Goal: Task Accomplishment & Management: Complete application form

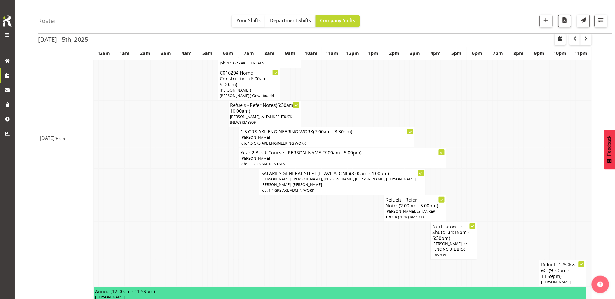
scroll to position [810, 0]
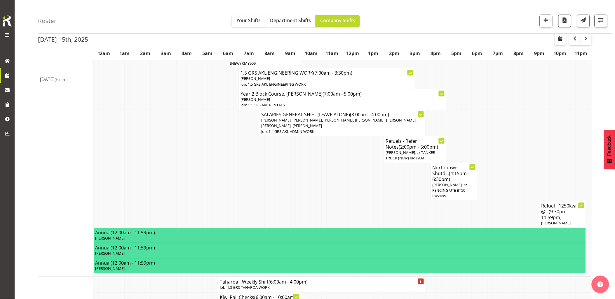
click at [154, 118] on td at bounding box center [153, 123] width 5 height 27
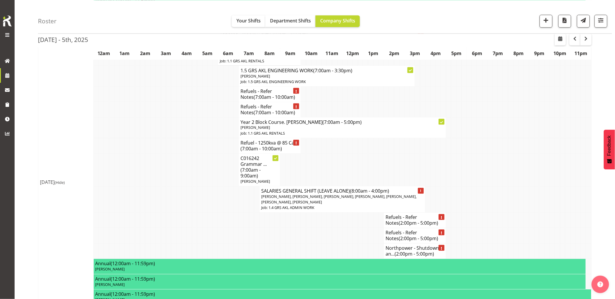
scroll to position [1069, 0]
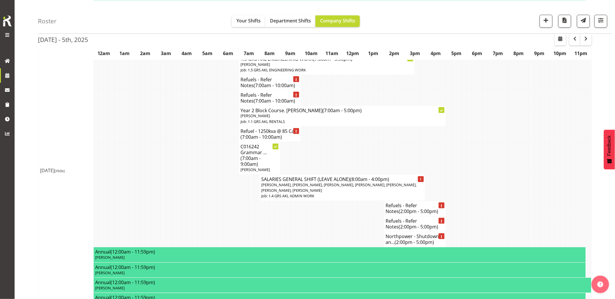
click at [150, 127] on td at bounding box center [147, 134] width 5 height 15
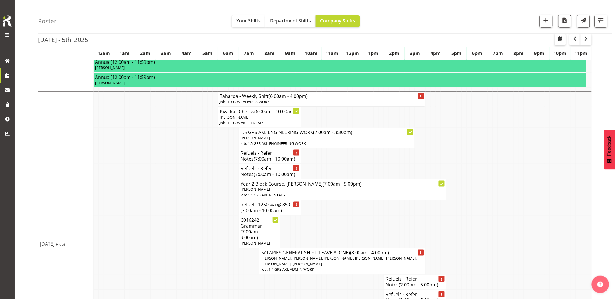
scroll to position [1005, 0]
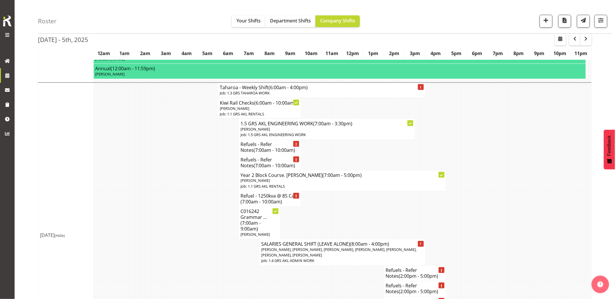
click at [149, 121] on td at bounding box center [147, 129] width 5 height 21
click at [135, 191] on td at bounding box center [137, 198] width 5 height 15
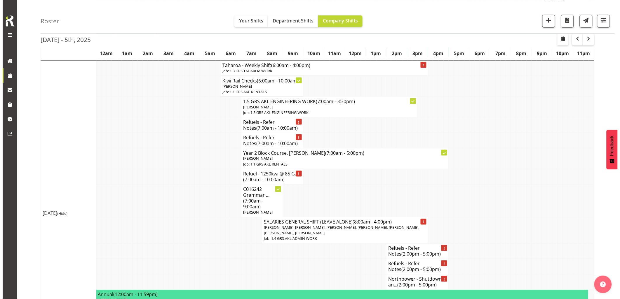
scroll to position [1037, 0]
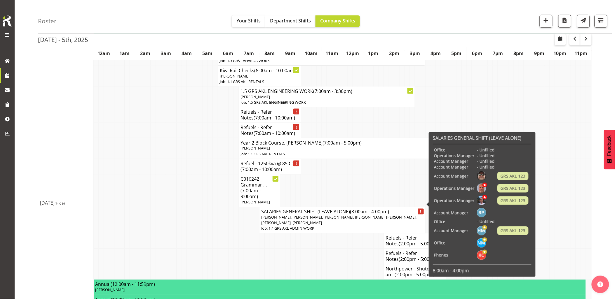
click at [294, 215] on span "Rick Ankers, Dave Wallace, Jacques Engelbrecht, Ryan Paulsen, Hamish MacMillan,…" at bounding box center [338, 220] width 155 height 11
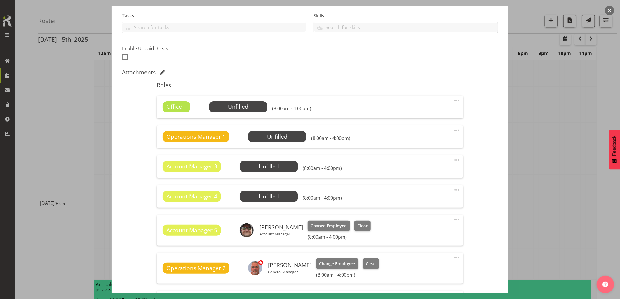
select select "875"
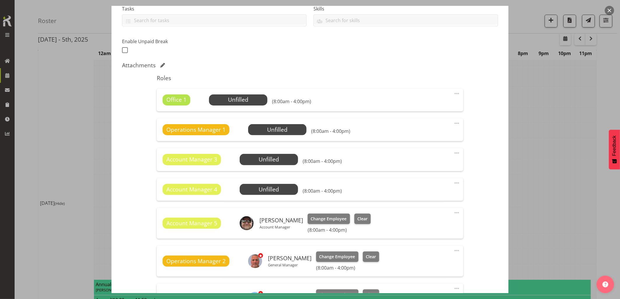
click at [453, 94] on span at bounding box center [456, 93] width 7 height 7
click at [419, 129] on link "Delete" at bounding box center [432, 127] width 56 height 11
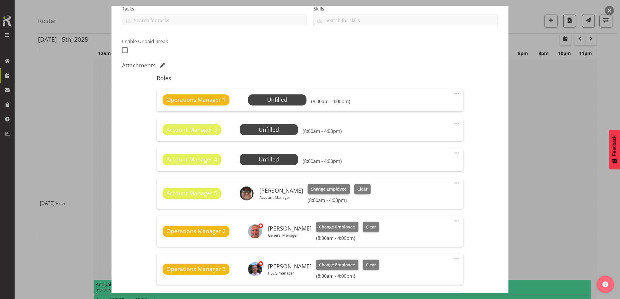
click at [453, 93] on span at bounding box center [456, 93] width 7 height 7
click at [421, 129] on link "Delete" at bounding box center [432, 127] width 56 height 11
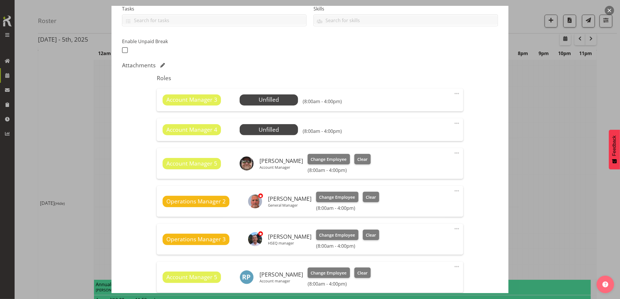
click at [453, 92] on span at bounding box center [456, 93] width 7 height 7
click at [429, 129] on link "Delete" at bounding box center [432, 127] width 56 height 11
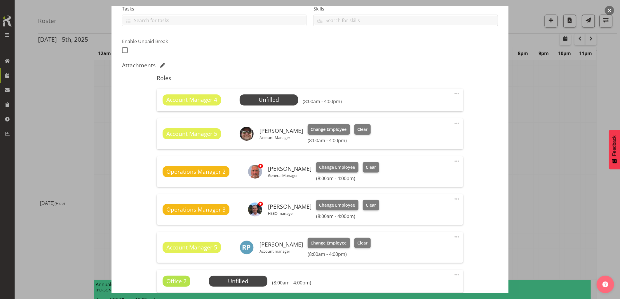
drag, startPoint x: 453, startPoint y: 93, endPoint x: 452, endPoint y: 97, distance: 4.2
click at [453, 93] on span at bounding box center [456, 93] width 7 height 7
drag, startPoint x: 423, startPoint y: 128, endPoint x: 424, endPoint y: 156, distance: 28.0
click at [423, 127] on link "Delete" at bounding box center [432, 127] width 56 height 11
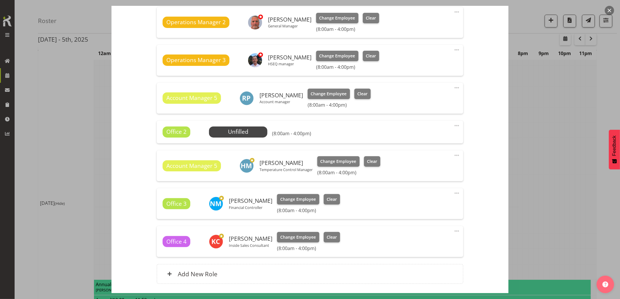
scroll to position [259, 0]
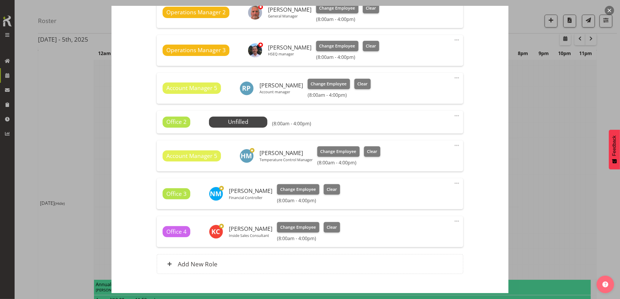
click at [453, 116] on span at bounding box center [456, 115] width 7 height 7
click at [416, 152] on link "Delete" at bounding box center [432, 149] width 56 height 11
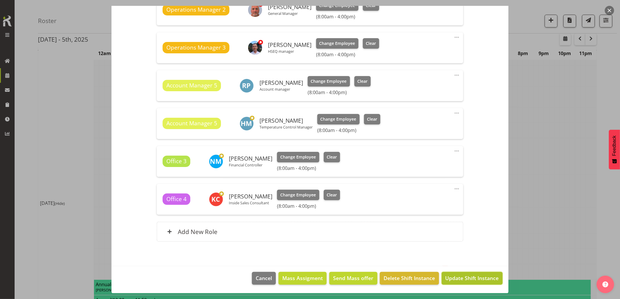
click at [457, 276] on span "Update Shift Instance" at bounding box center [471, 278] width 53 height 8
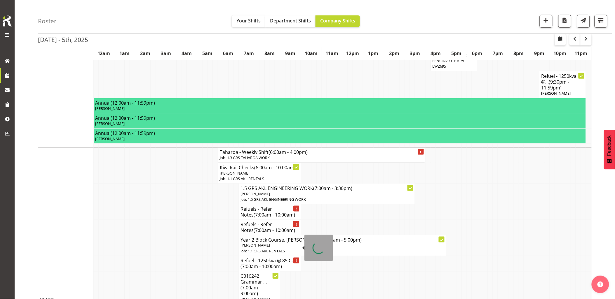
scroll to position [1005, 0]
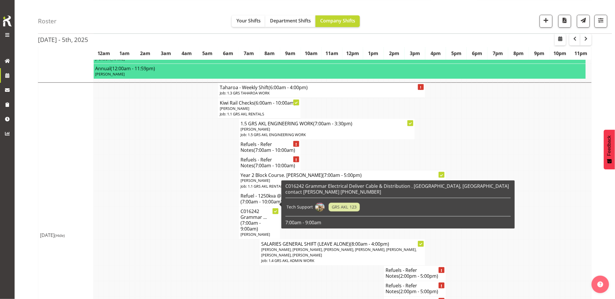
click at [215, 243] on td at bounding box center [215, 252] width 5 height 27
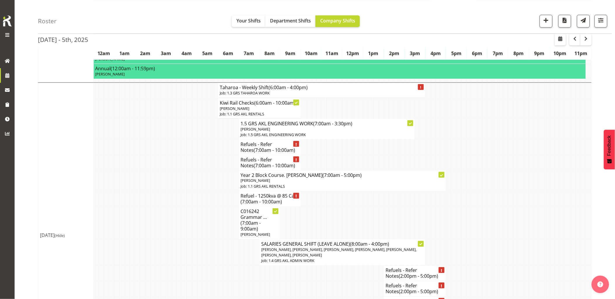
click at [191, 239] on td at bounding box center [189, 252] width 5 height 27
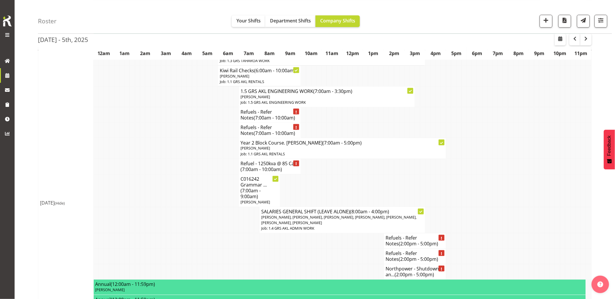
drag, startPoint x: 316, startPoint y: 238, endPoint x: 354, endPoint y: 241, distance: 37.7
click at [318, 249] on tr "Refuels - Refer Notes (2:00pm - 5:00pm)" at bounding box center [314, 256] width 553 height 15
click at [272, 249] on td at bounding box center [272, 256] width 5 height 15
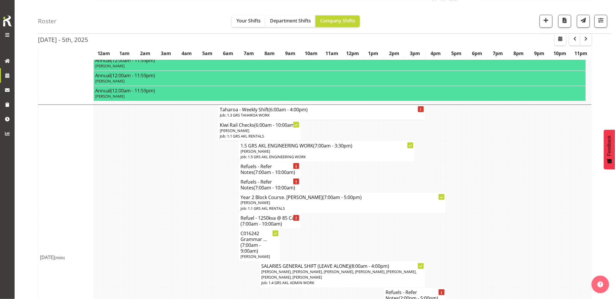
scroll to position [972, 0]
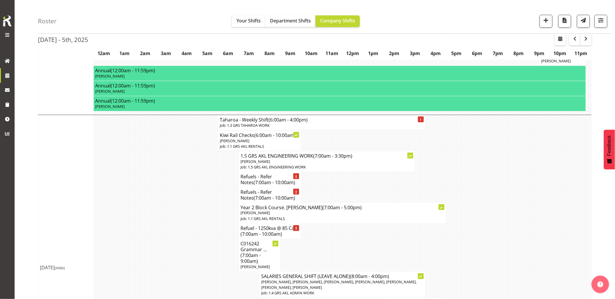
click at [190, 239] on td at bounding box center [189, 255] width 5 height 33
click at [208, 203] on td at bounding box center [209, 213] width 5 height 21
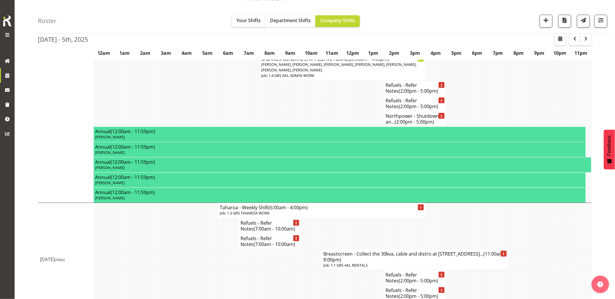
scroll to position [1199, 0]
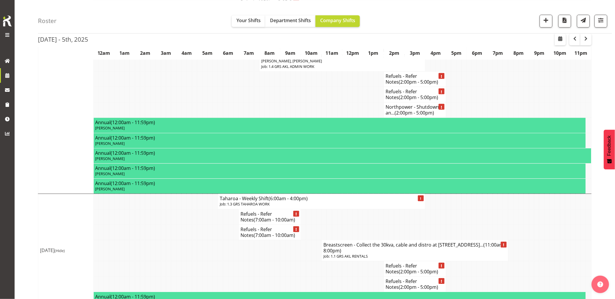
click at [181, 240] on td at bounding box center [178, 250] width 5 height 21
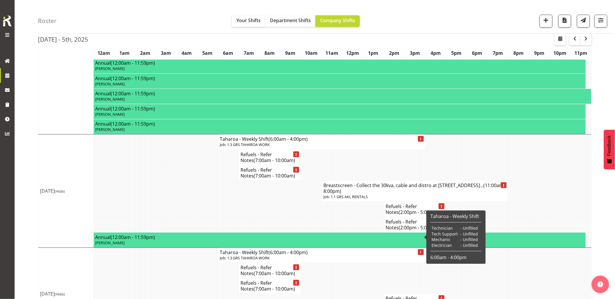
scroll to position [1224, 0]
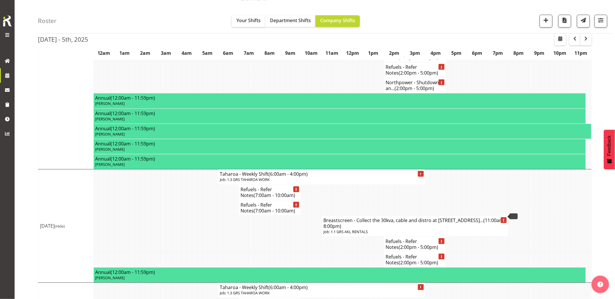
click at [185, 216] on td at bounding box center [183, 226] width 5 height 21
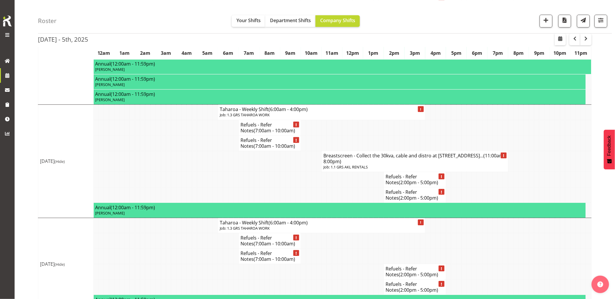
click at [191, 249] on td at bounding box center [189, 256] width 5 height 15
click at [360, 120] on td at bounding box center [360, 127] width 5 height 15
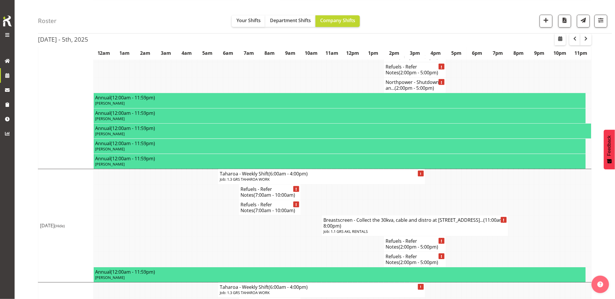
scroll to position [1191, 0]
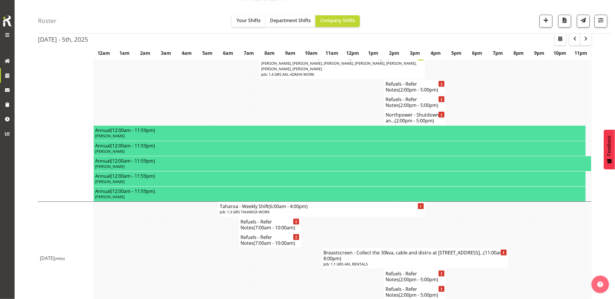
click at [175, 232] on td at bounding box center [173, 239] width 5 height 15
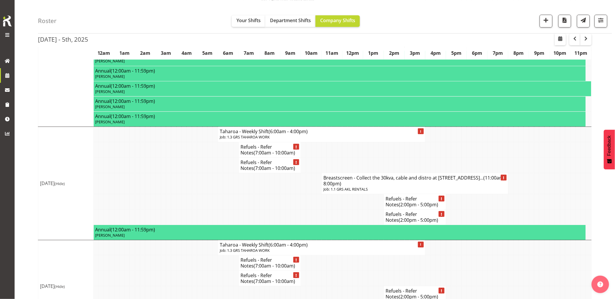
scroll to position [1256, 0]
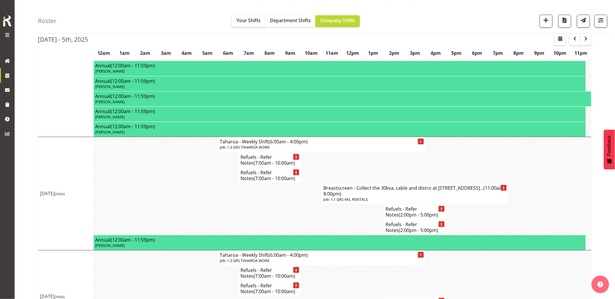
click at [186, 204] on td at bounding box center [183, 211] width 5 height 15
click at [185, 204] on td at bounding box center [183, 211] width 5 height 15
click at [187, 204] on td at bounding box center [189, 211] width 5 height 15
click at [194, 183] on td at bounding box center [194, 193] width 5 height 21
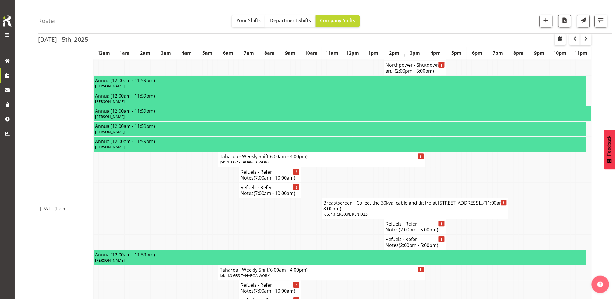
scroll to position [1191, 0]
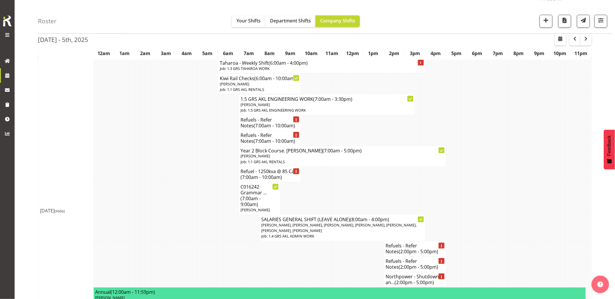
click at [178, 242] on td at bounding box center [178, 249] width 5 height 15
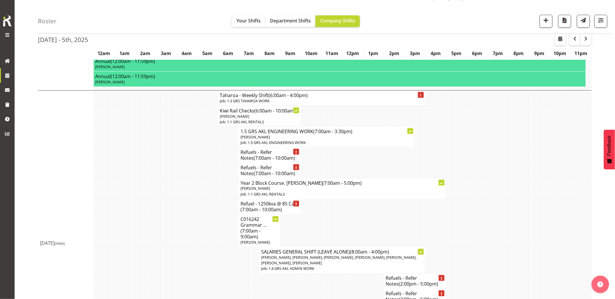
click at [179, 231] on td at bounding box center [178, 231] width 5 height 33
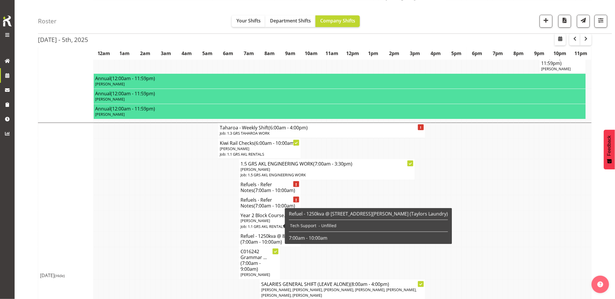
click at [182, 232] on td at bounding box center [183, 239] width 5 height 15
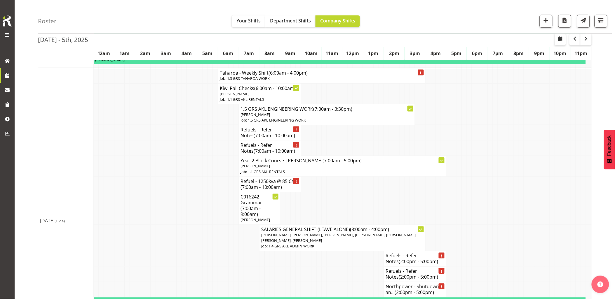
scroll to position [1029, 0]
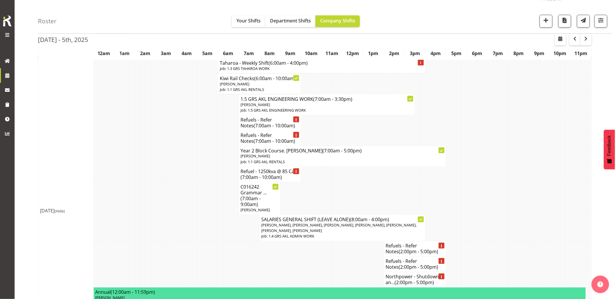
click at [316, 257] on td at bounding box center [318, 264] width 5 height 15
click at [167, 192] on td at bounding box center [168, 198] width 5 height 33
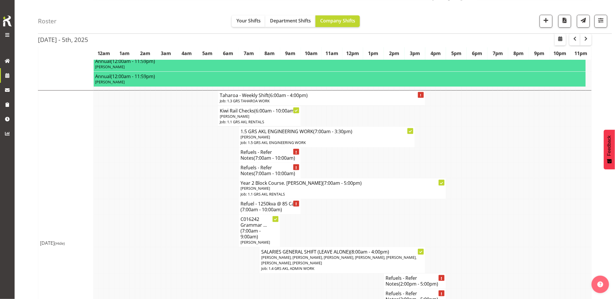
click at [173, 215] on td at bounding box center [173, 231] width 5 height 33
click at [173, 219] on td at bounding box center [173, 231] width 5 height 33
click at [183, 215] on td at bounding box center [183, 231] width 5 height 33
click at [209, 163] on tr "Refuels - Refer Notes (7:00am - 10:00am)" at bounding box center [314, 170] width 553 height 15
click at [205, 179] on td at bounding box center [204, 189] width 5 height 21
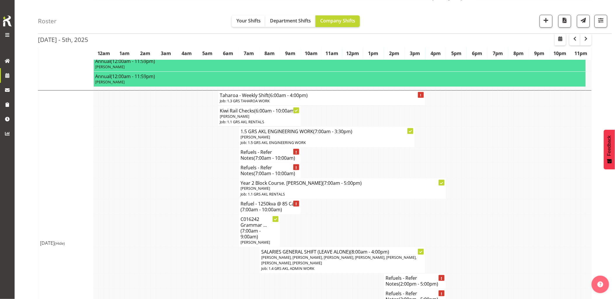
click at [203, 163] on td at bounding box center [204, 170] width 5 height 15
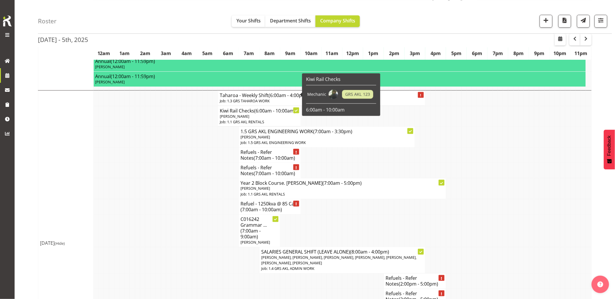
click at [196, 179] on td at bounding box center [194, 189] width 5 height 21
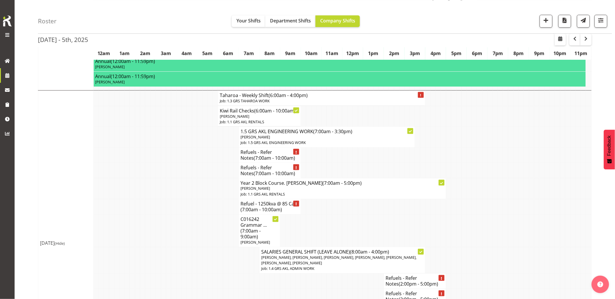
click at [174, 199] on td at bounding box center [173, 206] width 5 height 15
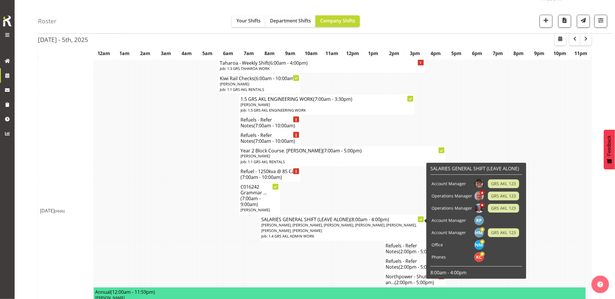
click at [199, 242] on td at bounding box center [199, 249] width 5 height 15
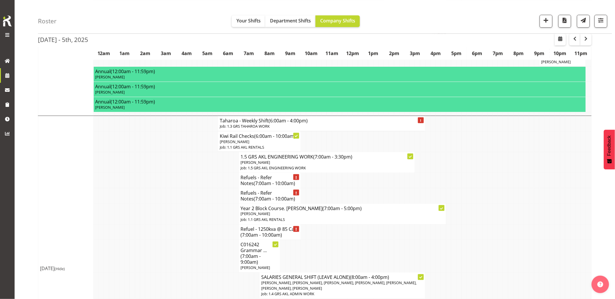
scroll to position [964, 0]
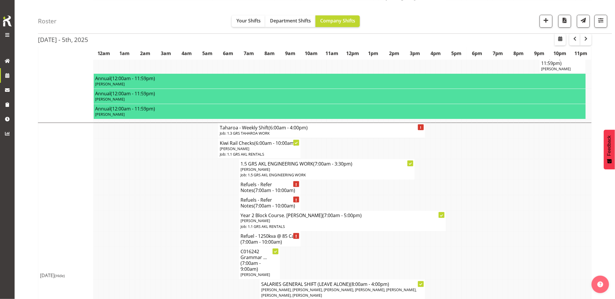
click at [187, 247] on td at bounding box center [189, 263] width 5 height 33
click at [190, 232] on td at bounding box center [189, 239] width 5 height 15
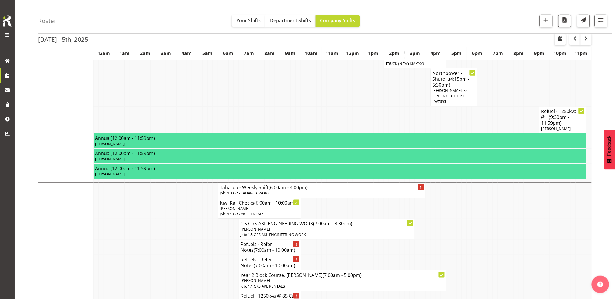
scroll to position [932, 0]
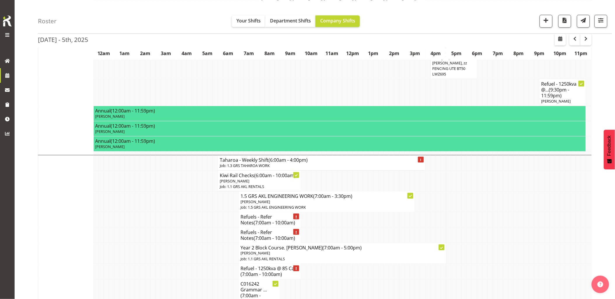
click at [177, 243] on td at bounding box center [178, 253] width 5 height 21
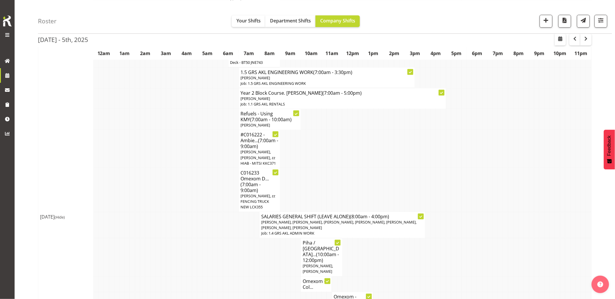
scroll to position [194, 0]
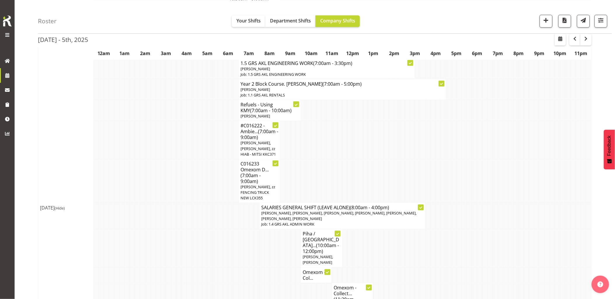
click at [65, 206] on span "(Hide)" at bounding box center [60, 208] width 10 height 5
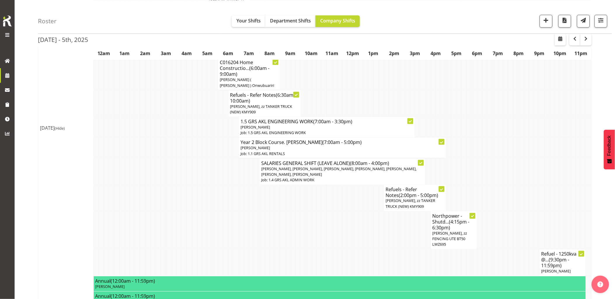
click at [160, 201] on td at bounding box center [157, 198] width 5 height 27
click at [216, 157] on td at bounding box center [215, 148] width 5 height 21
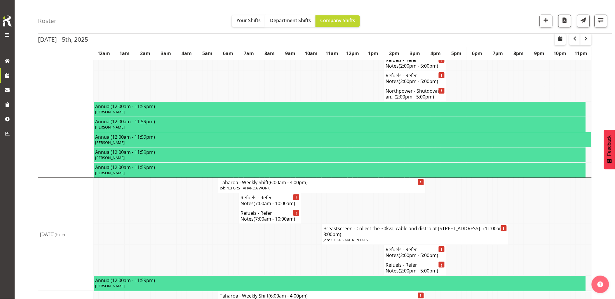
scroll to position [737, 0]
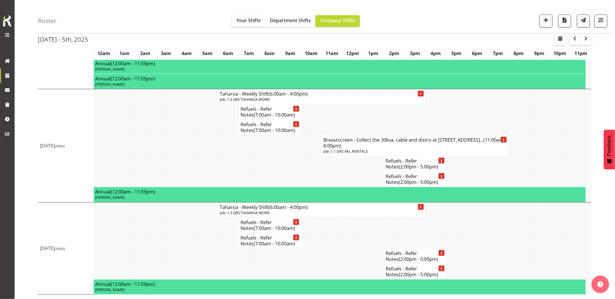
click at [202, 147] on td at bounding box center [204, 145] width 5 height 21
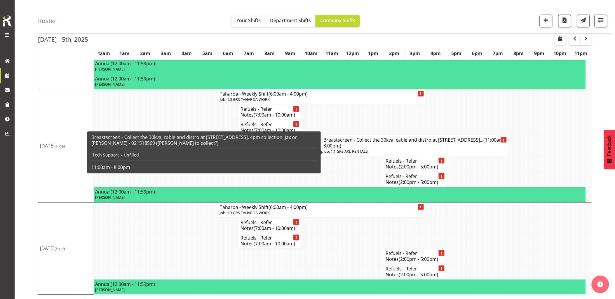
click at [349, 118] on td at bounding box center [349, 111] width 5 height 15
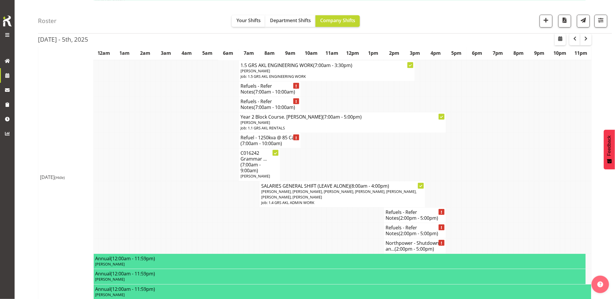
scroll to position [446, 0]
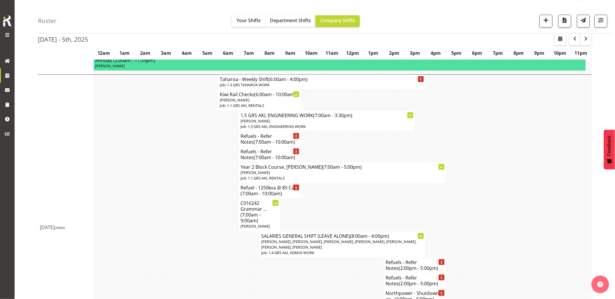
click at [189, 163] on td at bounding box center [189, 172] width 5 height 21
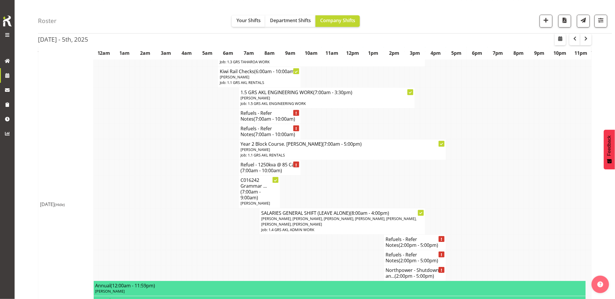
scroll to position [478, 0]
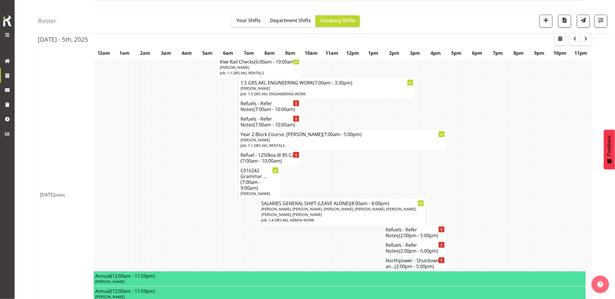
click at [170, 144] on td at bounding box center [168, 140] width 5 height 21
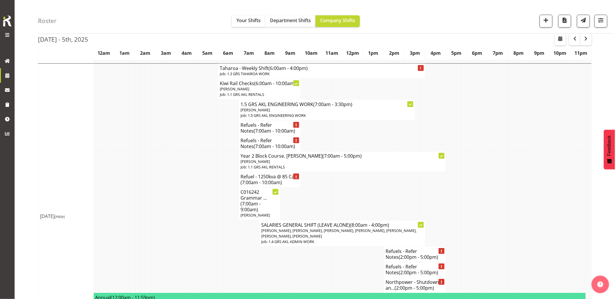
scroll to position [446, 0]
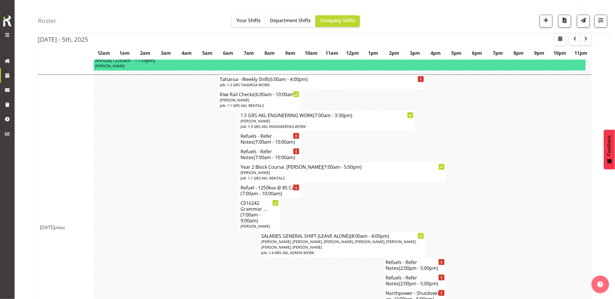
click at [171, 148] on td at bounding box center [173, 154] width 5 height 15
click at [168, 218] on td at bounding box center [168, 215] width 5 height 33
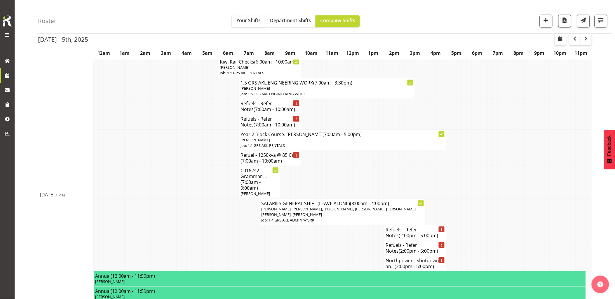
scroll to position [381, 0]
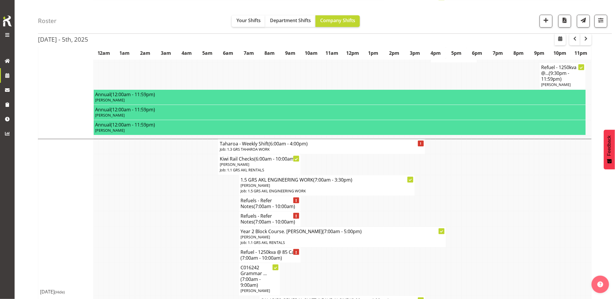
click at [165, 209] on td at bounding box center [163, 203] width 5 height 15
click at [154, 228] on td at bounding box center [153, 237] width 5 height 21
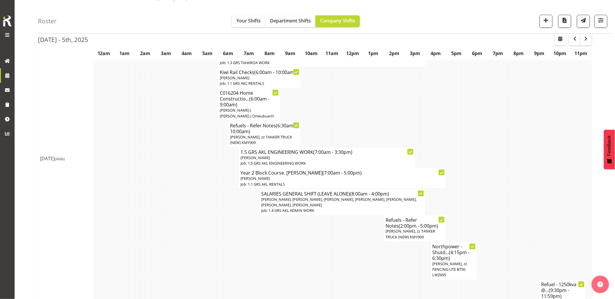
scroll to position [187, 0]
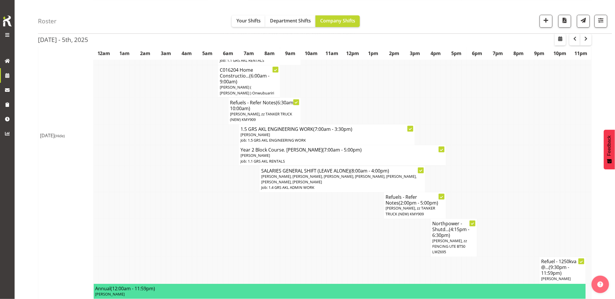
click at [158, 223] on td at bounding box center [157, 238] width 5 height 38
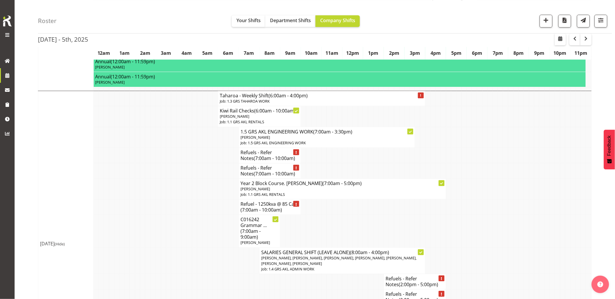
scroll to position [454, 0]
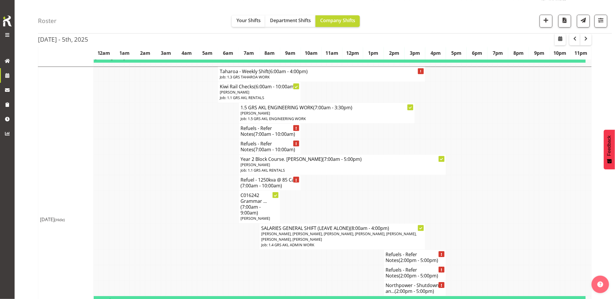
click at [191, 200] on td at bounding box center [189, 207] width 5 height 33
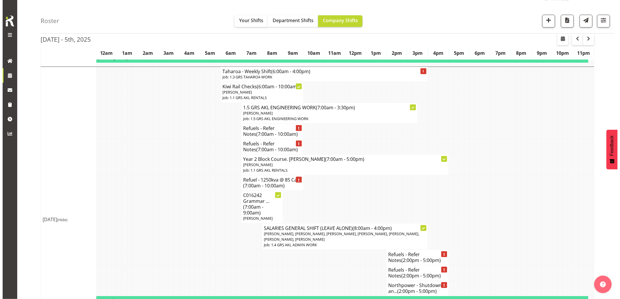
scroll to position [421, 0]
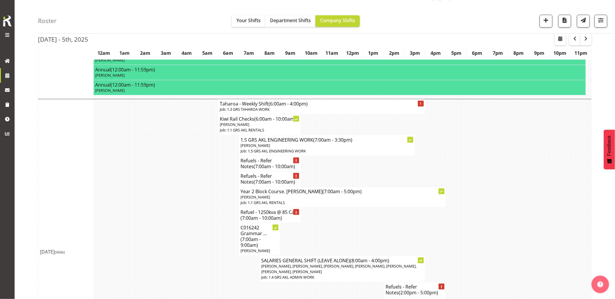
click at [191, 200] on td at bounding box center [189, 197] width 5 height 21
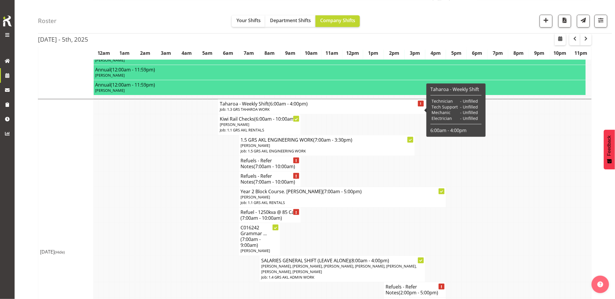
click at [247, 105] on h4 "Taharoa - Weekly Shift (6:00am - 4:00pm)" at bounding box center [322, 104] width 204 height 6
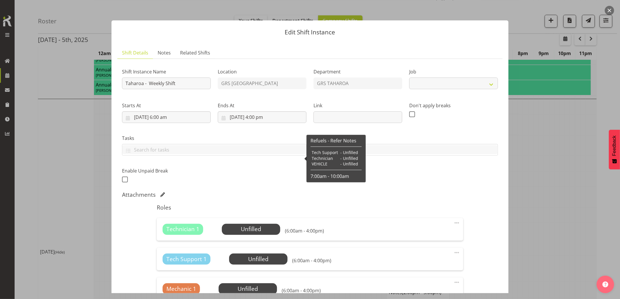
select select "874"
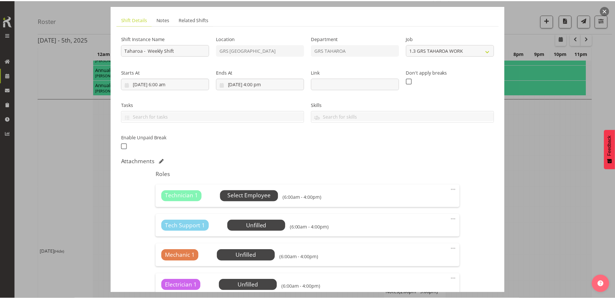
scroll to position [65, 0]
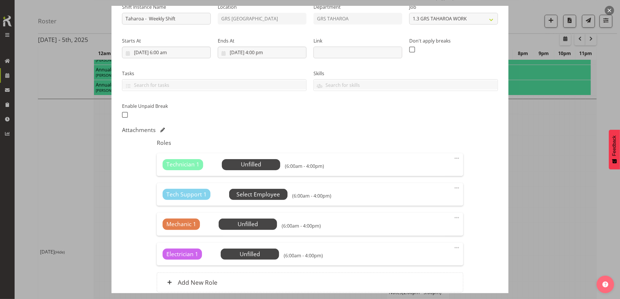
click at [262, 191] on span "Select Employee" at bounding box center [257, 194] width 43 height 8
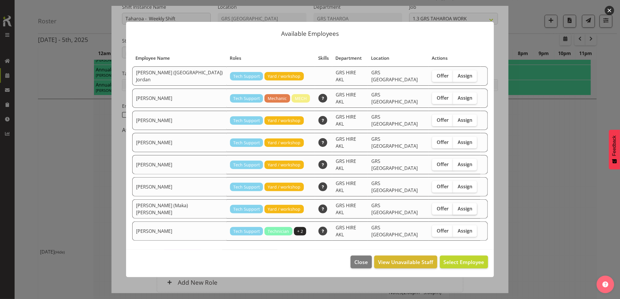
click at [454, 203] on label "Assign" at bounding box center [465, 209] width 24 height 12
click at [454, 207] on input "Assign" at bounding box center [455, 209] width 4 height 4
checkbox input "true"
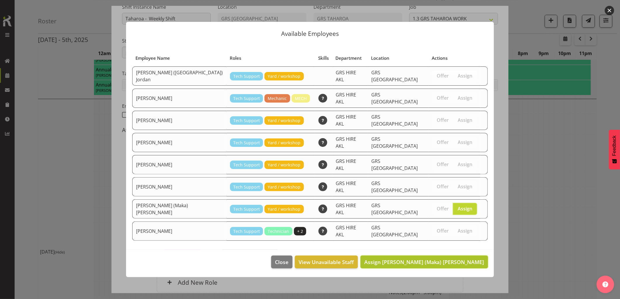
click at [464, 258] on span "Assign Sione (Maka) Fifita" at bounding box center [424, 262] width 120 height 8
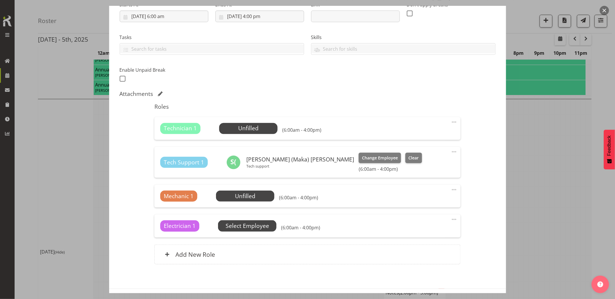
scroll to position [124, 0]
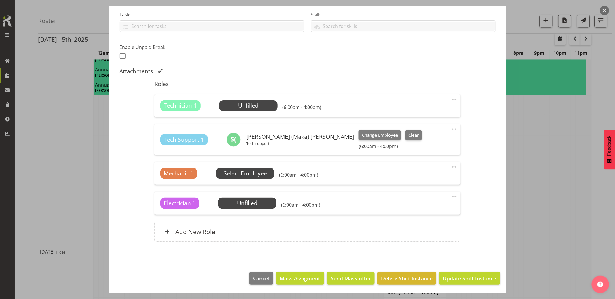
click at [252, 174] on span "Select Employee" at bounding box center [244, 173] width 43 height 8
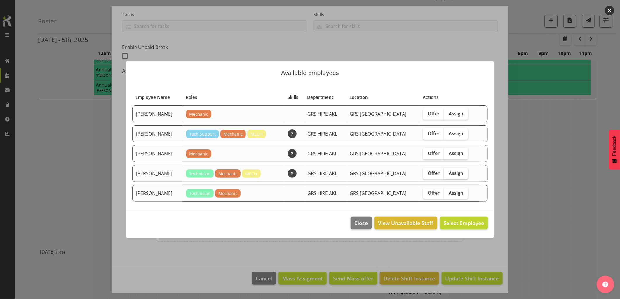
click at [458, 170] on label "Assign" at bounding box center [456, 174] width 24 height 12
click at [447, 171] on input "Assign" at bounding box center [446, 173] width 4 height 4
checkbox input "true"
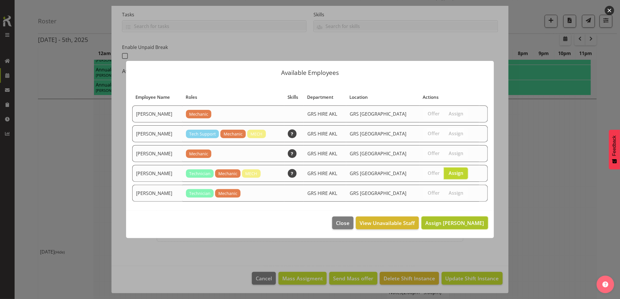
click at [450, 225] on span "Assign Mike Chalmers" at bounding box center [454, 223] width 59 height 7
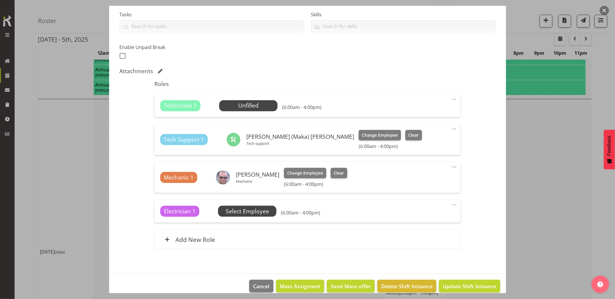
click at [250, 213] on span "Select Employee" at bounding box center [246, 211] width 43 height 8
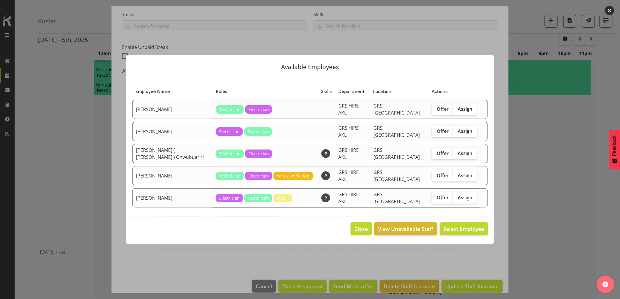
click at [357, 225] on span "Close" at bounding box center [360, 229] width 13 height 8
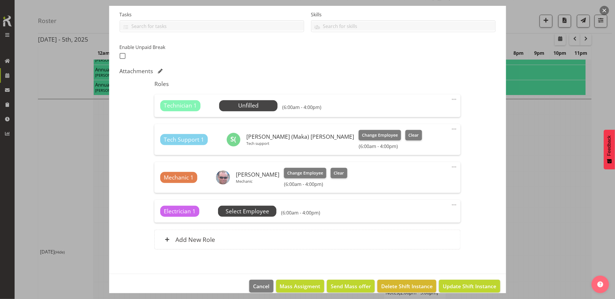
click at [234, 212] on span "Select Employee" at bounding box center [246, 211] width 43 height 8
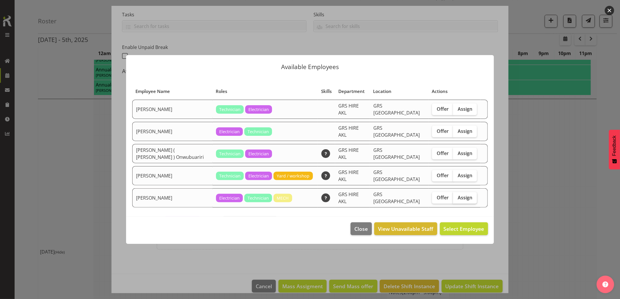
click at [464, 195] on span "Assign" at bounding box center [464, 198] width 15 height 6
click at [456, 196] on input "Assign" at bounding box center [455, 198] width 4 height 4
checkbox input "true"
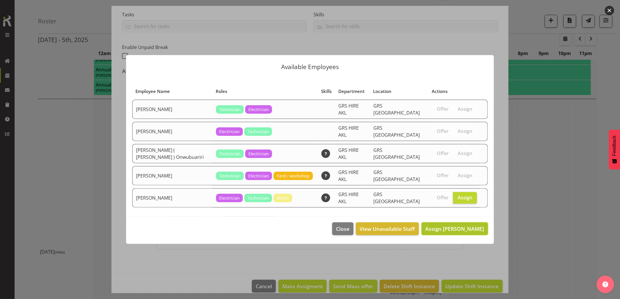
click at [466, 225] on span "Assign Sam Peters" at bounding box center [454, 228] width 59 height 7
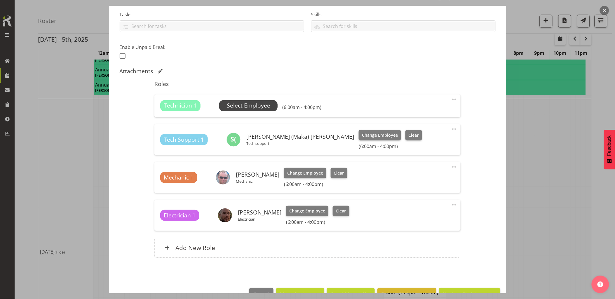
click at [253, 104] on span "Select Employee" at bounding box center [248, 106] width 43 height 8
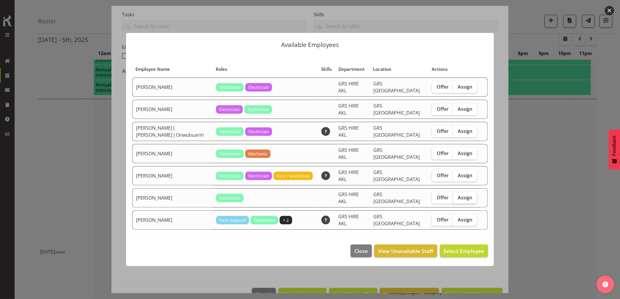
click at [470, 196] on label "Assign" at bounding box center [465, 198] width 24 height 12
click at [456, 196] on input "Assign" at bounding box center [455, 198] width 4 height 4
checkbox input "true"
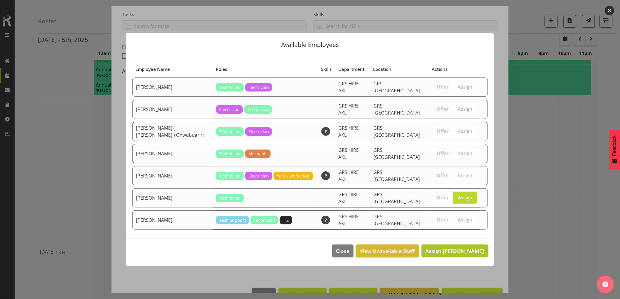
click at [460, 248] on span "Assign Simon Earney" at bounding box center [454, 251] width 59 height 7
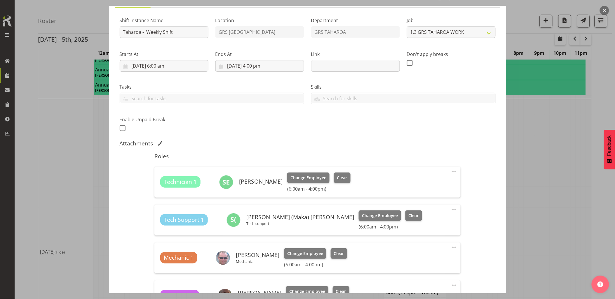
scroll to position [0, 0]
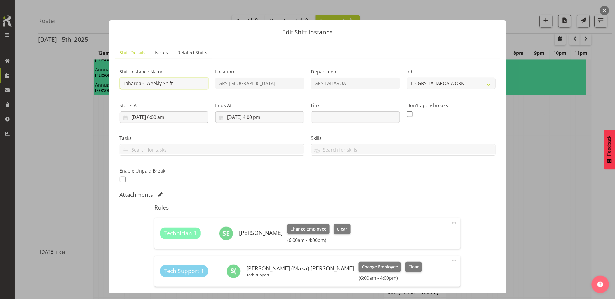
click at [182, 85] on input "Taharoa - Weekly Shift" at bounding box center [164, 84] width 89 height 12
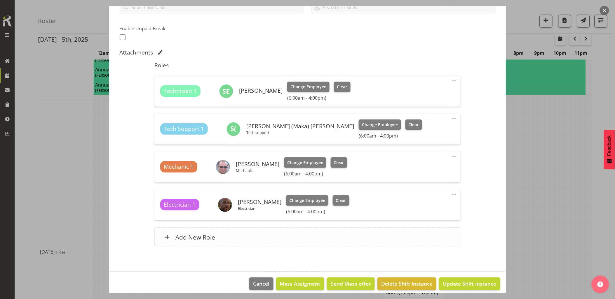
scroll to position [148, 0]
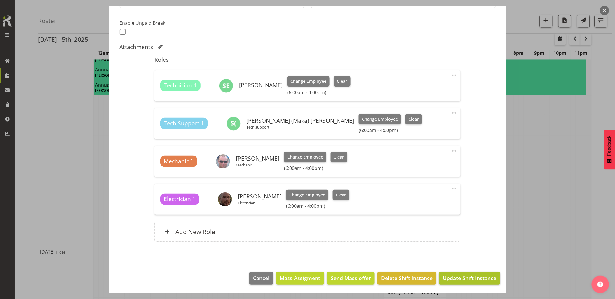
type input "Taharoa Shift Change"
click at [452, 279] on span "Update Shift Instance" at bounding box center [468, 278] width 53 height 8
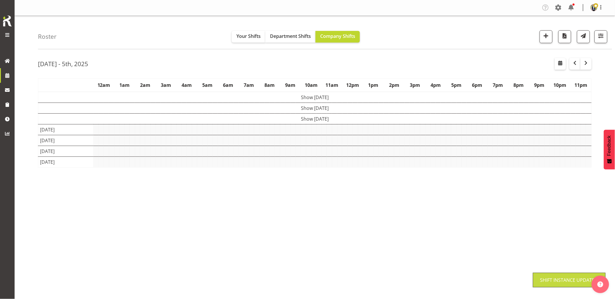
scroll to position [0, 0]
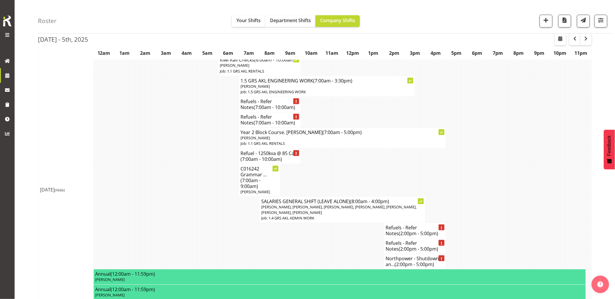
click at [170, 217] on td at bounding box center [168, 210] width 5 height 27
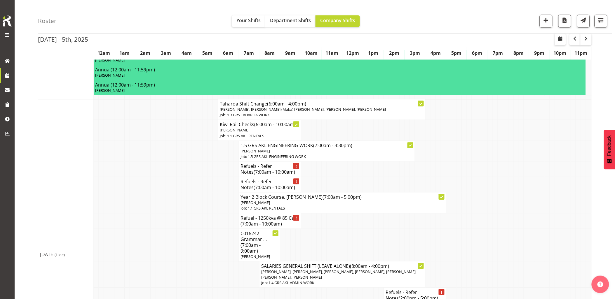
click at [175, 215] on td at bounding box center [173, 220] width 5 height 15
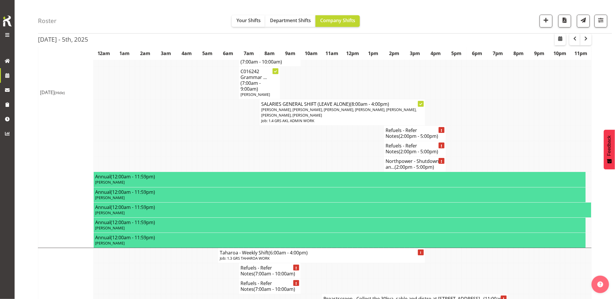
scroll to position [648, 0]
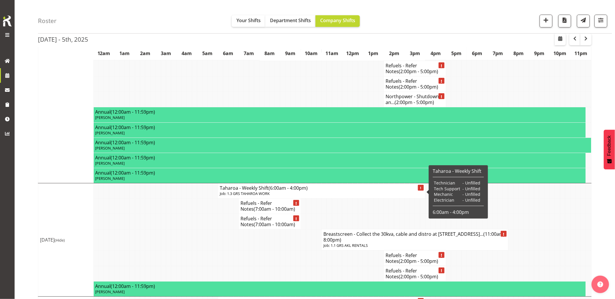
click at [227, 194] on p "Job: 1.3 GRS TAHAROA WORK" at bounding box center [322, 194] width 204 height 6
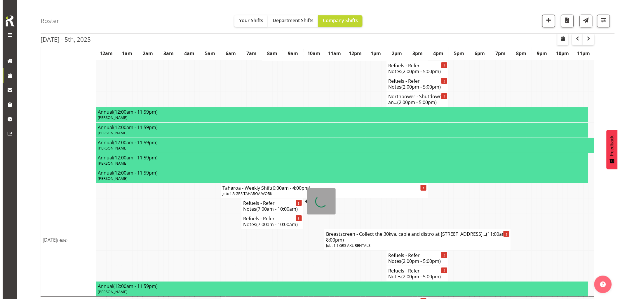
scroll to position [642, 0]
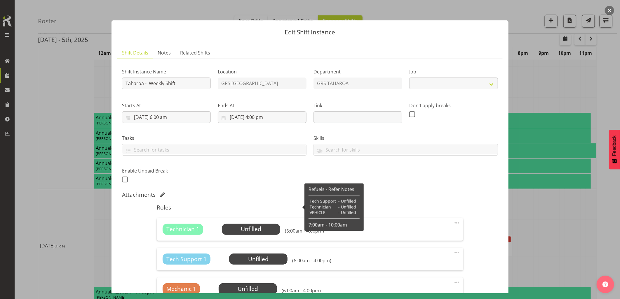
select select "874"
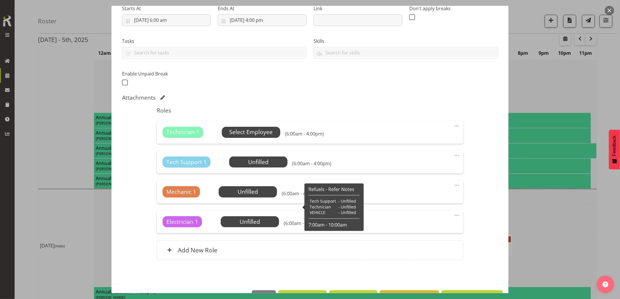
click at [252, 134] on span "Select Employee" at bounding box center [250, 132] width 43 height 8
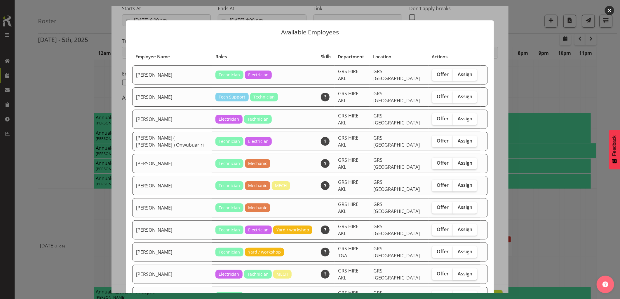
click at [457, 271] on span "Assign" at bounding box center [464, 274] width 15 height 6
click at [453, 272] on input "Assign" at bounding box center [455, 274] width 4 height 4
checkbox input "true"
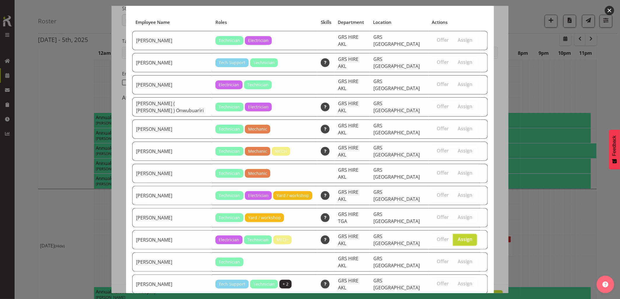
scroll to position [44, 0]
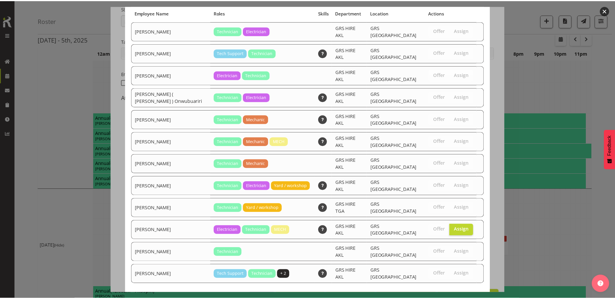
scroll to position [648, 0]
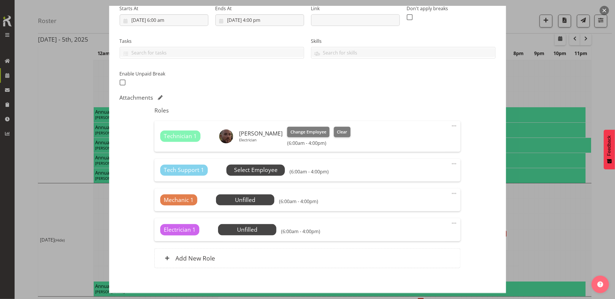
click at [249, 172] on span "Select Employee" at bounding box center [255, 170] width 43 height 8
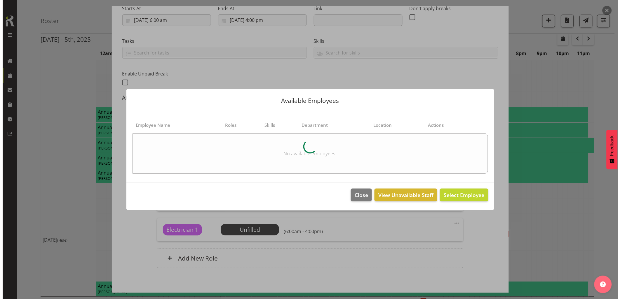
scroll to position [642, 0]
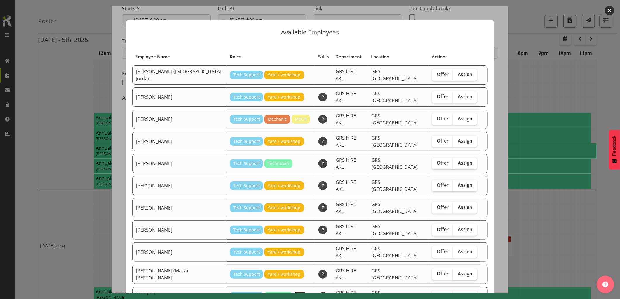
click at [453, 269] on label "Assign" at bounding box center [465, 275] width 24 height 12
click at [453, 272] on input "Assign" at bounding box center [455, 274] width 4 height 4
checkbox input "true"
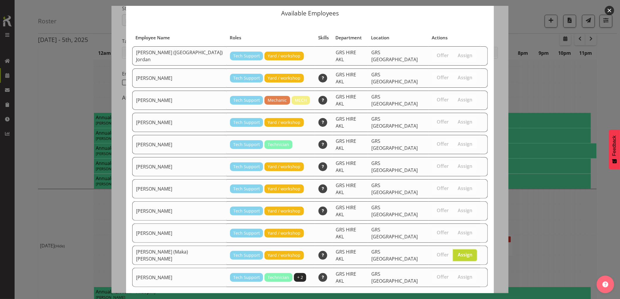
scroll to position [24, 0]
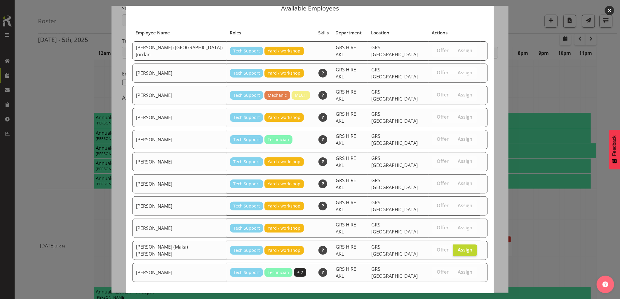
click at [464, 299] on span "Assign Sione (Maka) Fifita" at bounding box center [424, 303] width 120 height 7
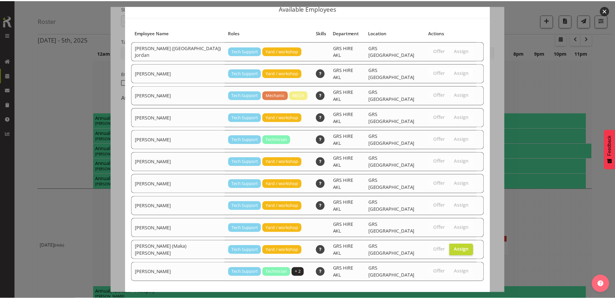
scroll to position [648, 0]
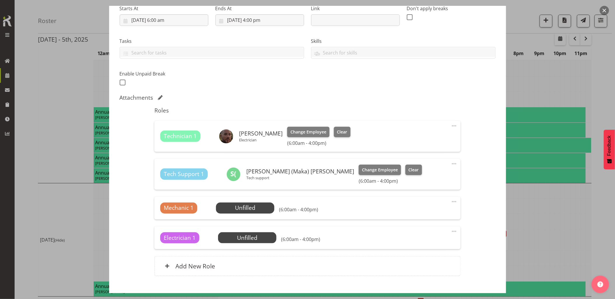
click at [450, 201] on span at bounding box center [453, 201] width 7 height 7
click at [430, 237] on link "Delete" at bounding box center [429, 235] width 56 height 11
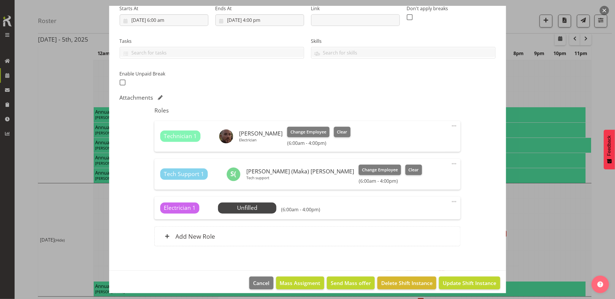
click at [450, 201] on span at bounding box center [453, 201] width 7 height 7
click at [431, 241] on link "Delete" at bounding box center [429, 235] width 56 height 11
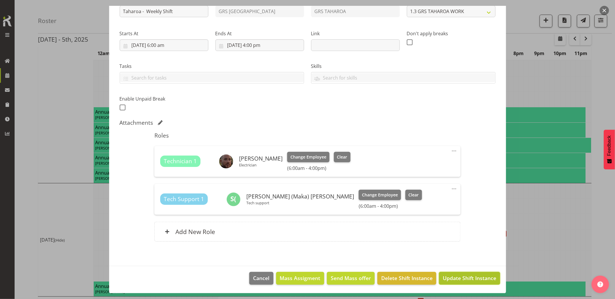
click at [471, 282] on button "Update Shift Instance" at bounding box center [469, 278] width 61 height 13
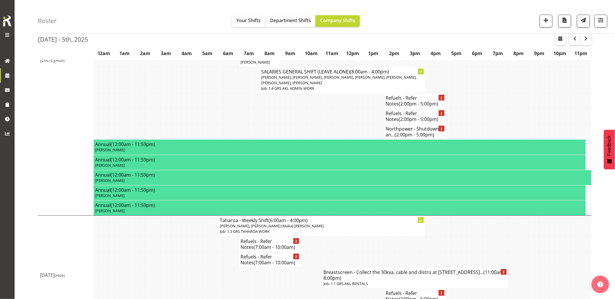
scroll to position [749, 0]
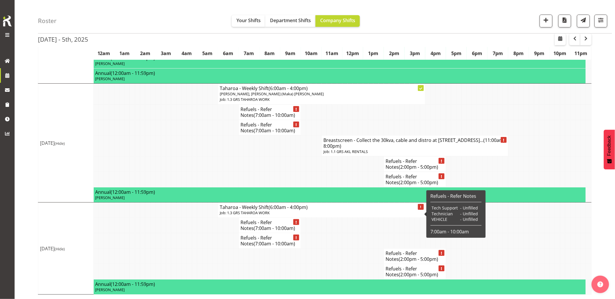
click at [194, 161] on td at bounding box center [194, 163] width 5 height 15
click at [229, 211] on p "Job: 1.3 GRS TAHAROA WORK" at bounding box center [322, 213] width 204 height 6
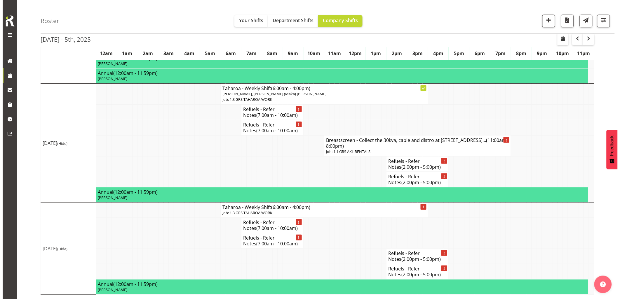
scroll to position [743, 0]
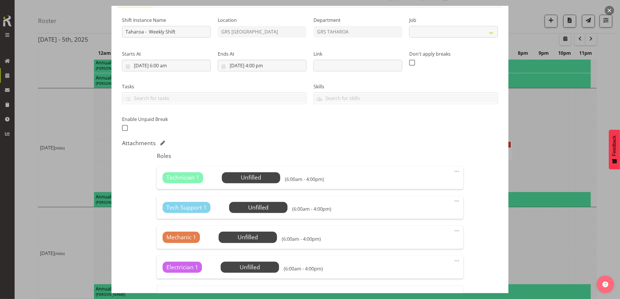
select select "874"
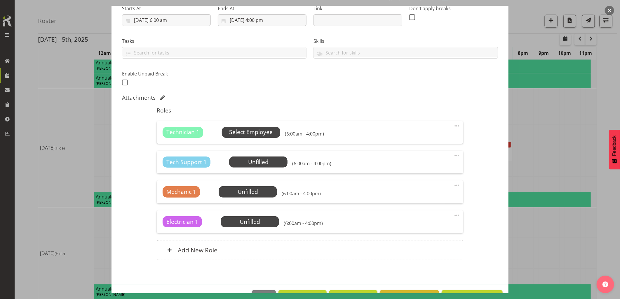
click at [244, 127] on span "Select Employee" at bounding box center [251, 132] width 58 height 11
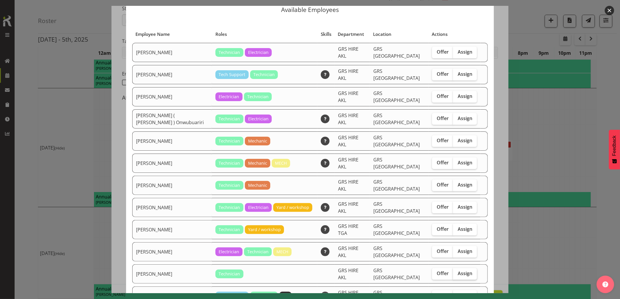
scroll to position [32, 0]
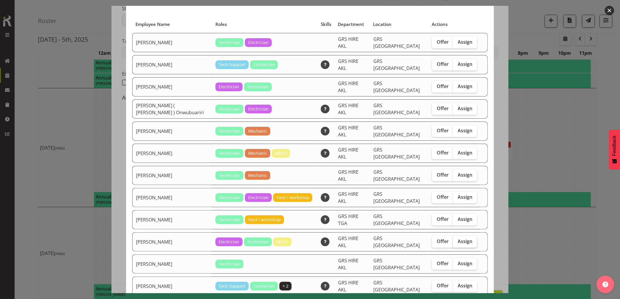
click at [459, 239] on span "Assign" at bounding box center [464, 242] width 15 height 6
click at [456, 240] on input "Assign" at bounding box center [455, 242] width 4 height 4
checkbox input "true"
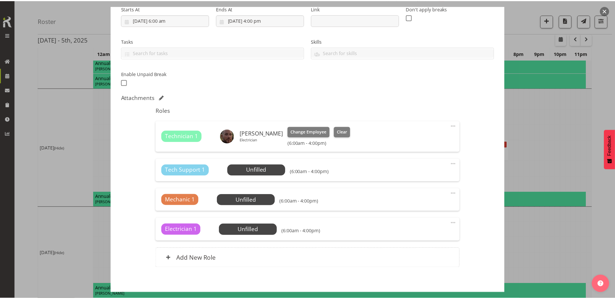
scroll to position [749, 0]
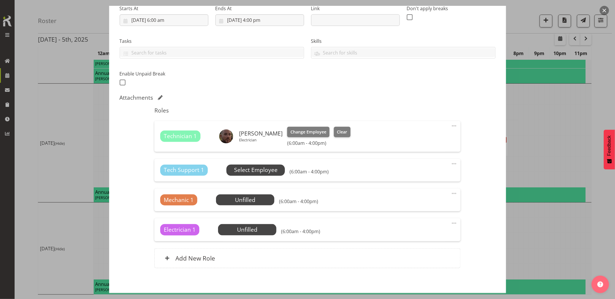
click at [250, 170] on span "Select Employee" at bounding box center [255, 170] width 43 height 8
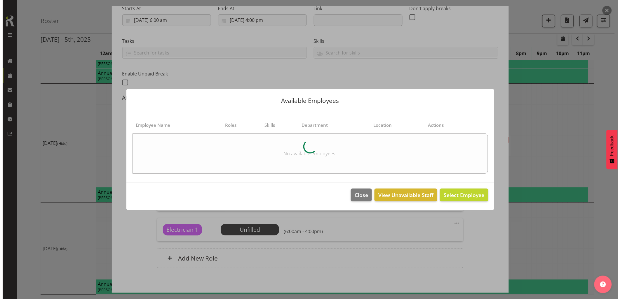
scroll to position [743, 0]
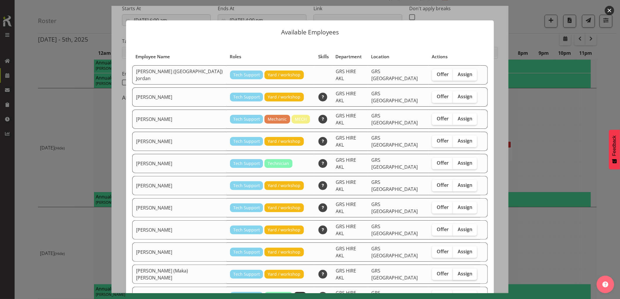
click at [457, 271] on span "Assign" at bounding box center [464, 274] width 15 height 6
click at [453, 272] on input "Assign" at bounding box center [455, 274] width 4 height 4
checkbox input "true"
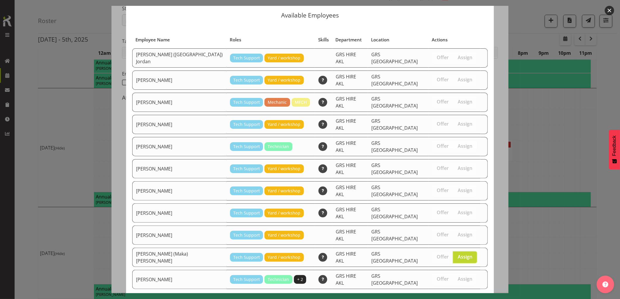
scroll to position [24, 0]
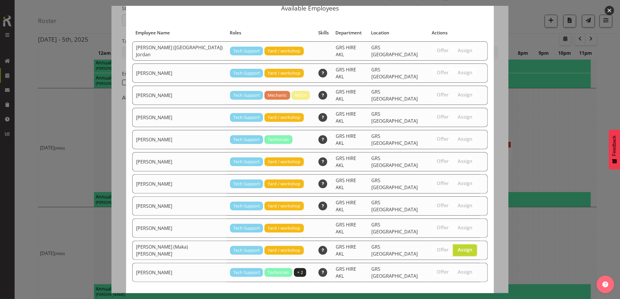
click at [474, 299] on span "Assign Sione (Maka) Fifita" at bounding box center [424, 303] width 120 height 7
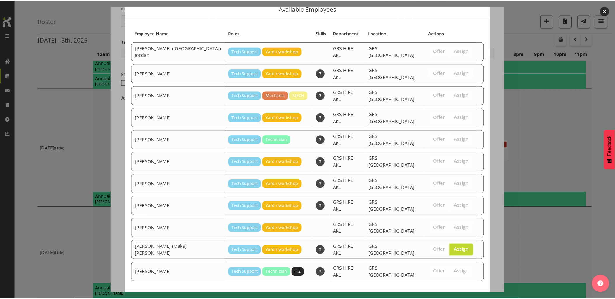
scroll to position [749, 0]
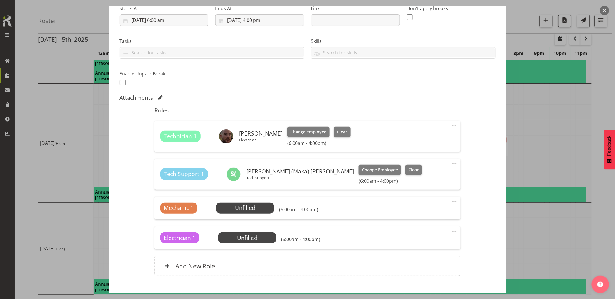
click at [450, 202] on span at bounding box center [453, 201] width 7 height 7
click at [427, 238] on link "Delete" at bounding box center [429, 235] width 56 height 11
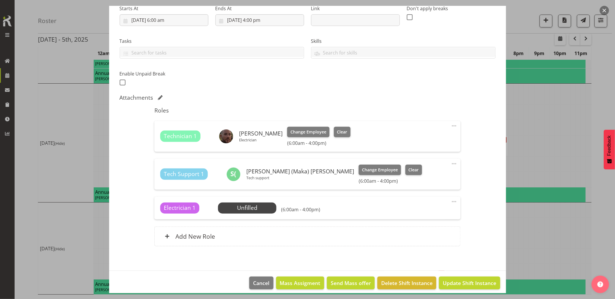
click at [450, 201] on span at bounding box center [453, 201] width 7 height 7
drag, startPoint x: 415, startPoint y: 235, endPoint x: 450, endPoint y: 251, distance: 38.6
click at [415, 235] on link "Delete" at bounding box center [429, 235] width 56 height 11
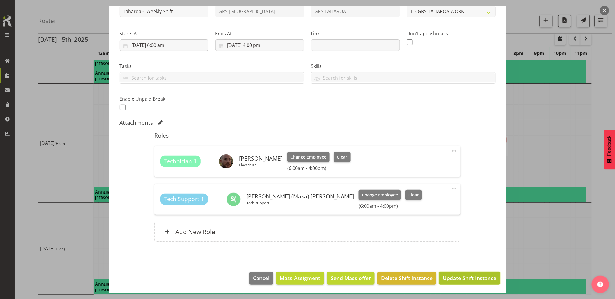
click at [470, 277] on span "Update Shift Instance" at bounding box center [468, 278] width 53 height 8
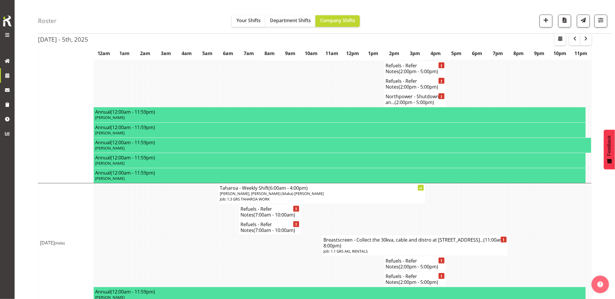
scroll to position [754, 0]
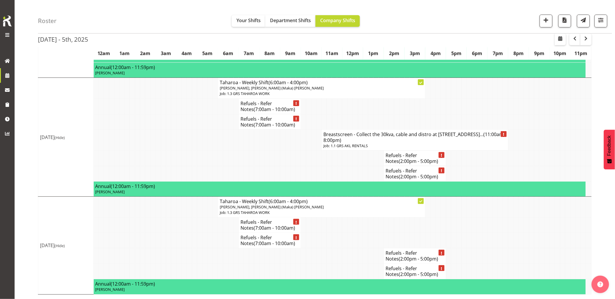
click at [186, 238] on td at bounding box center [183, 240] width 5 height 15
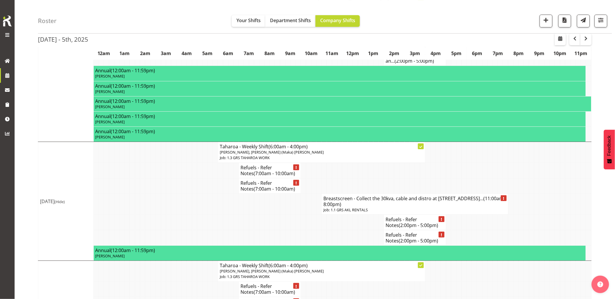
scroll to position [657, 0]
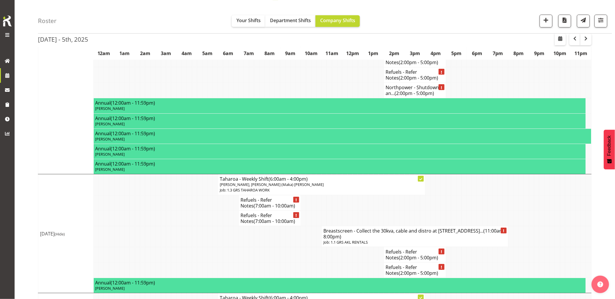
click at [185, 236] on td at bounding box center [183, 236] width 5 height 21
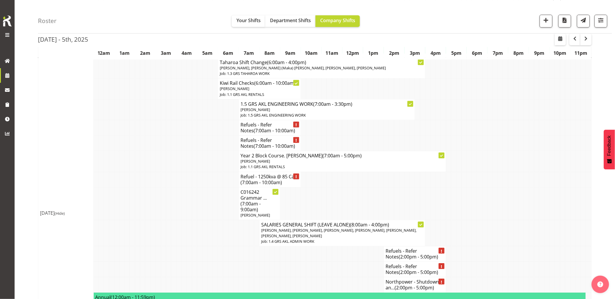
scroll to position [430, 0]
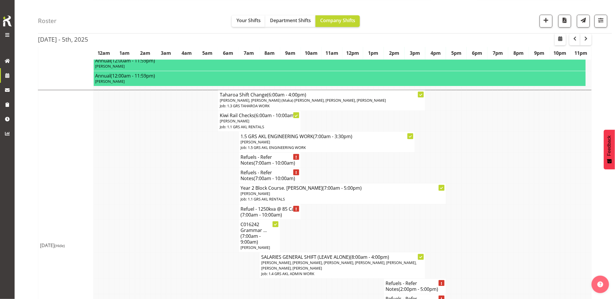
click at [185, 236] on td at bounding box center [183, 236] width 5 height 33
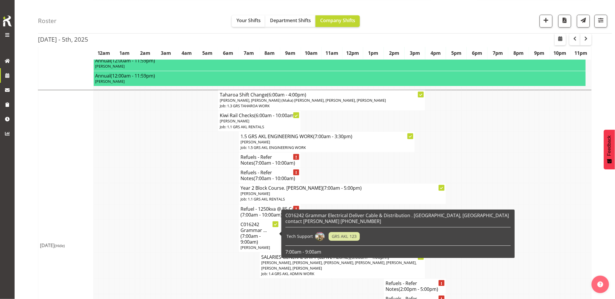
click at [185, 228] on td at bounding box center [183, 236] width 5 height 33
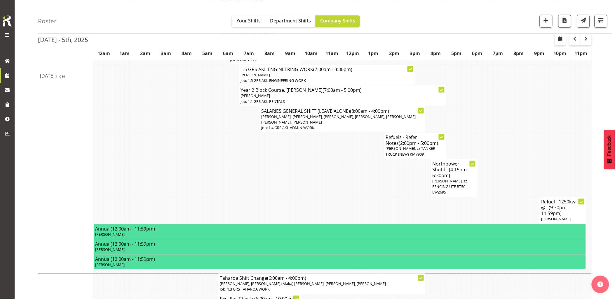
scroll to position [203, 0]
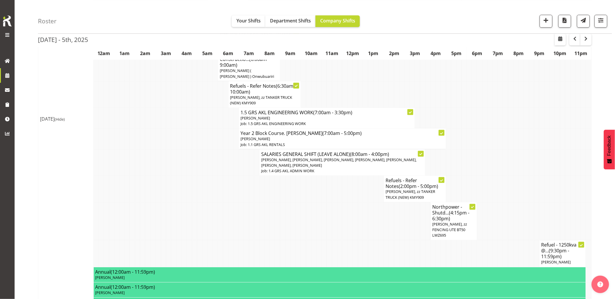
click at [330, 225] on td at bounding box center [329, 221] width 5 height 38
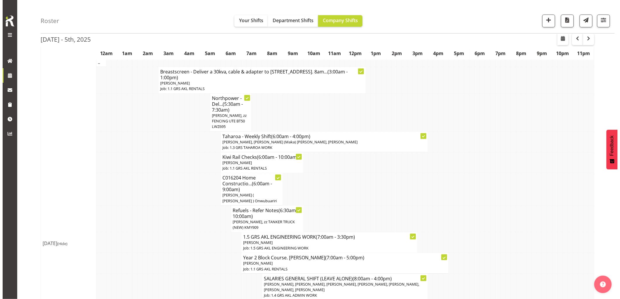
scroll to position [41, 0]
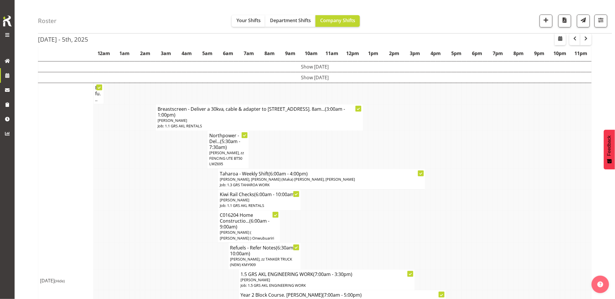
click at [153, 201] on td at bounding box center [153, 200] width 5 height 21
click at [174, 193] on td at bounding box center [173, 200] width 5 height 21
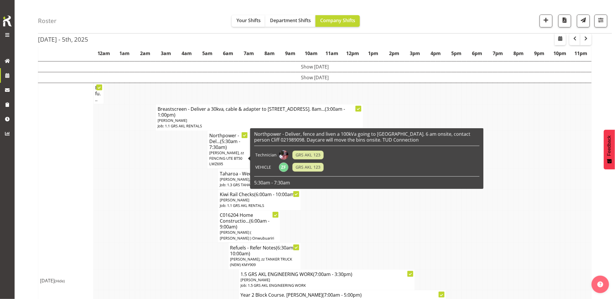
click at [231, 154] on p "Rob Ryan, zz FENCING UTE BT50 LWZ695" at bounding box center [228, 158] width 38 height 17
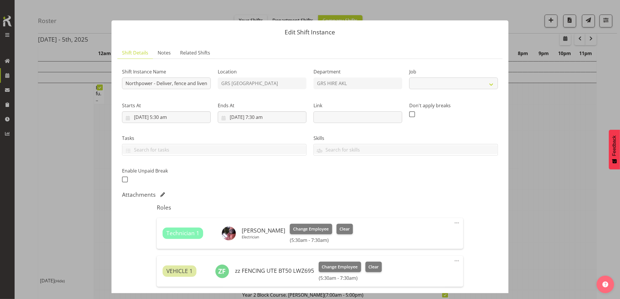
select select "7504"
click at [124, 85] on input "Northpower - Deliver, fence and liven a 100kVa going to Mangere East. 6 am onsi…" at bounding box center [166, 84] width 89 height 12
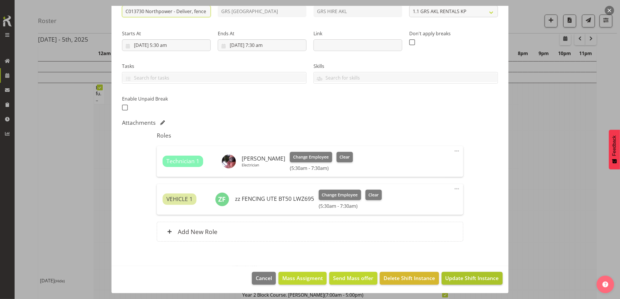
type input "C013730 Northpower - Deliver, fence and liven a 100kVa going to Mangere East. 6…"
click at [446, 277] on span "Update Shift Instance" at bounding box center [471, 278] width 53 height 8
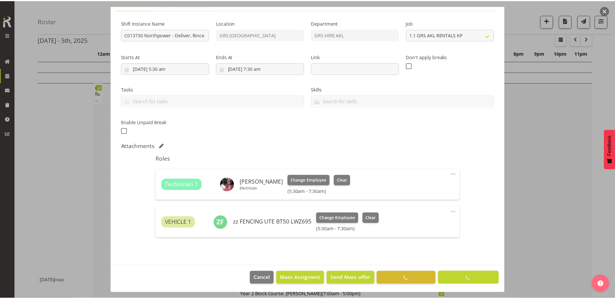
scroll to position [0, 0]
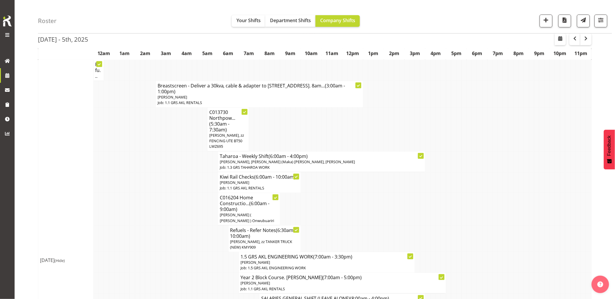
click at [169, 195] on td at bounding box center [168, 209] width 5 height 32
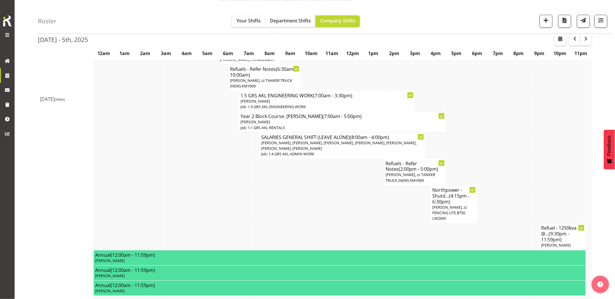
scroll to position [227, 0]
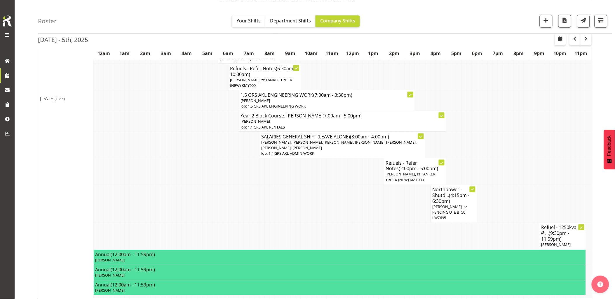
click at [442, 200] on span "(4:15pm - 6:30pm)" at bounding box center [450, 199] width 37 height 12
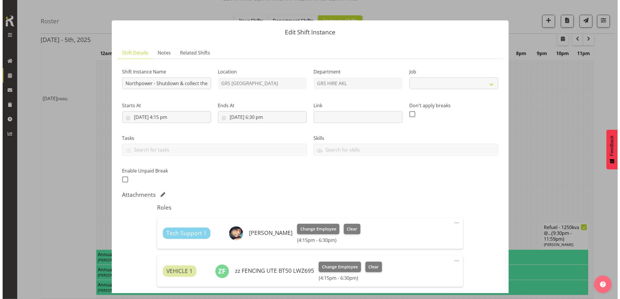
scroll to position [224, 0]
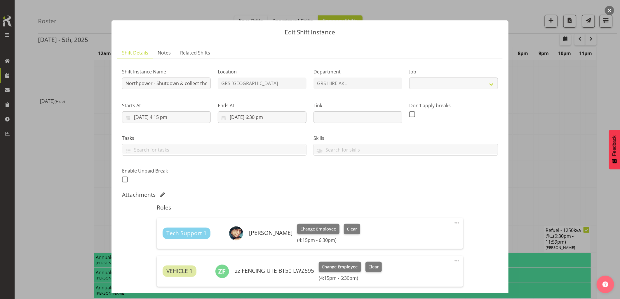
select select "7504"
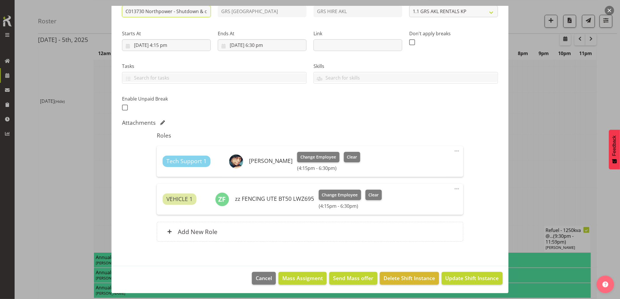
type input "C013730 Northpower - Shutdown & collect the 100kVA from Mangere East. 5 pm onsi…"
click at [459, 275] on span "Update Shift Instance" at bounding box center [471, 278] width 53 height 8
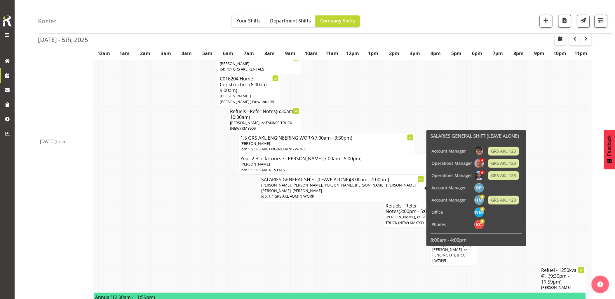
scroll to position [194, 0]
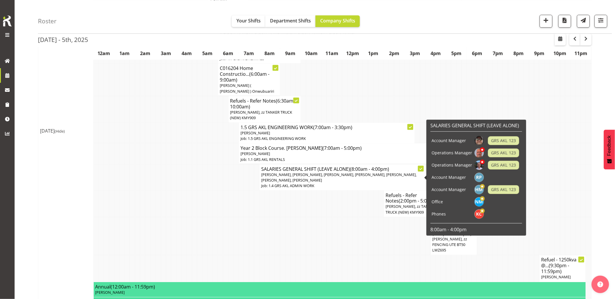
click at [333, 239] on td at bounding box center [334, 236] width 5 height 38
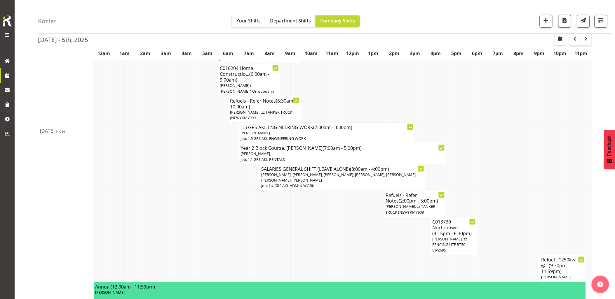
click at [544, 145] on td at bounding box center [541, 154] width 5 height 21
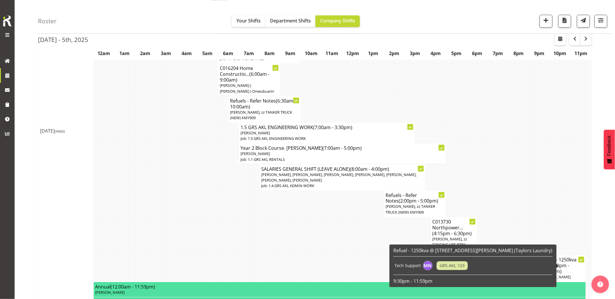
click at [561, 266] on span "(9:30pm - 11:59pm)" at bounding box center [555, 269] width 28 height 12
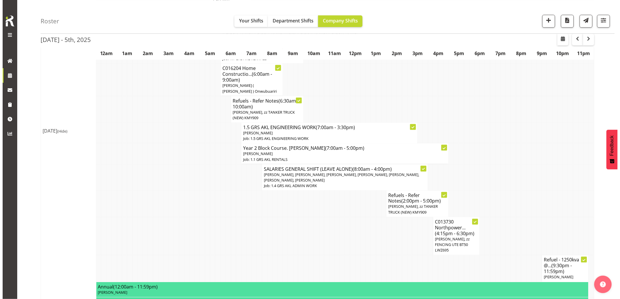
scroll to position [192, 0]
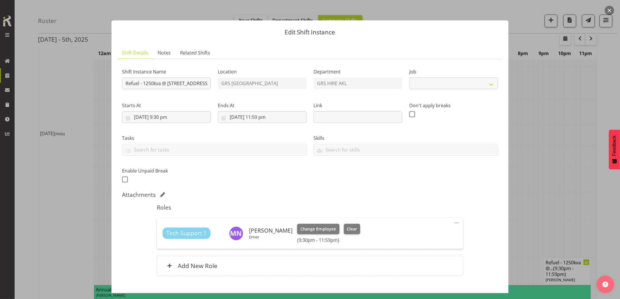
select select "9"
click at [125, 83] on input "Refuel - 1250kva @ 85 Carrington road, Pt Chev (Taylors Laundry)" at bounding box center [166, 84] width 89 height 12
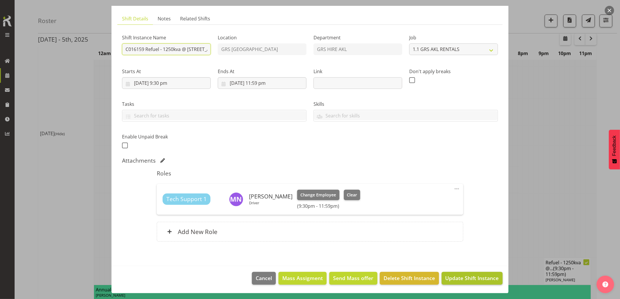
type input "C016159 Refuel - 1250kva @ 85 Carrington road, Pt Chev (Taylors Laundry)"
click at [468, 272] on button "Update Shift Instance" at bounding box center [471, 278] width 61 height 13
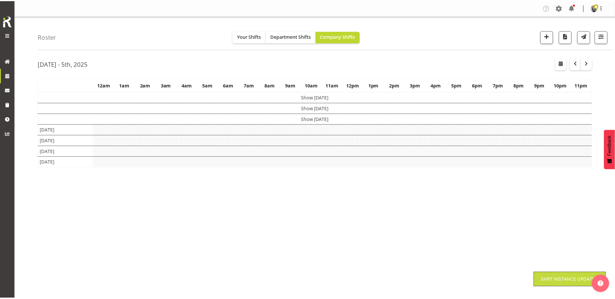
scroll to position [0, 0]
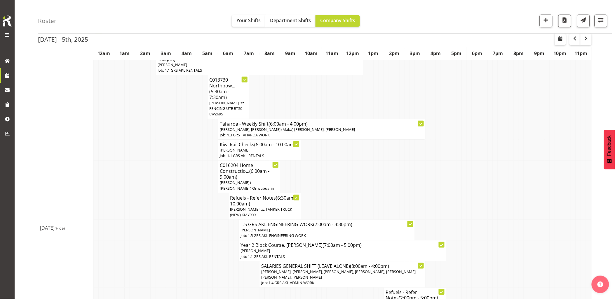
click at [184, 191] on td at bounding box center [183, 177] width 5 height 32
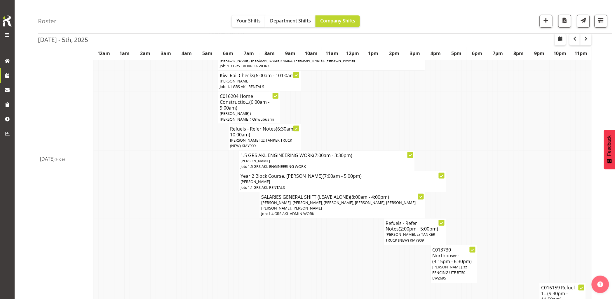
scroll to position [227, 0]
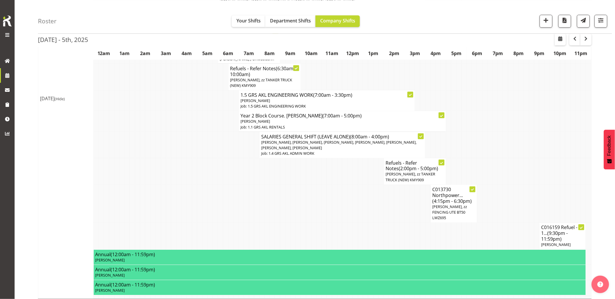
drag, startPoint x: 238, startPoint y: 197, endPoint x: 317, endPoint y: 204, distance: 79.0
click at [239, 197] on tr "C013730 Northpower... (4:15pm - 6:30pm) Caleb Phillips, zz FENCING UTE BT50 LWZ…" at bounding box center [314, 204] width 553 height 38
click at [549, 161] on td at bounding box center [546, 171] width 5 height 27
click at [328, 214] on td at bounding box center [329, 204] width 5 height 38
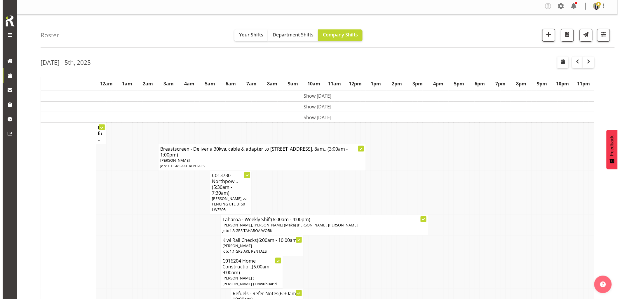
scroll to position [0, 0]
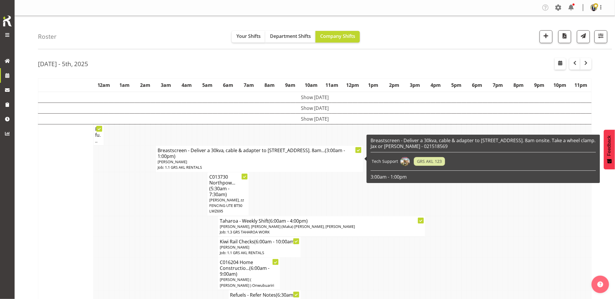
click at [190, 160] on p "[PERSON_NAME]" at bounding box center [260, 162] width 204 height 6
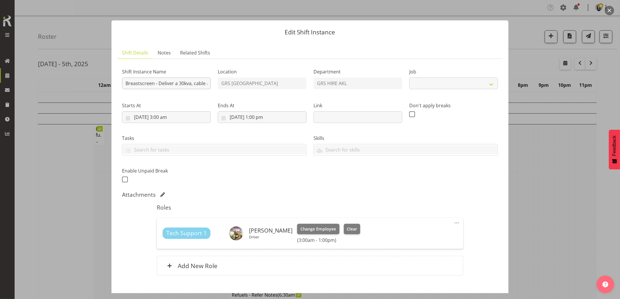
select select "9"
click at [126, 85] on input "Breastscreen - Deliver a 30kva, cable & adapter to 332 Quarry road, Kaitaia. 8a…" at bounding box center [166, 84] width 89 height 12
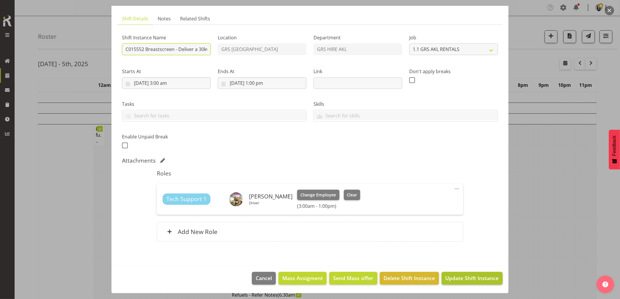
type input "C015552 Breastscreen - Deliver a 30kva, cable & adapter to 332 Quarry road, Kai…"
click at [464, 278] on span "Update Shift Instance" at bounding box center [471, 278] width 53 height 8
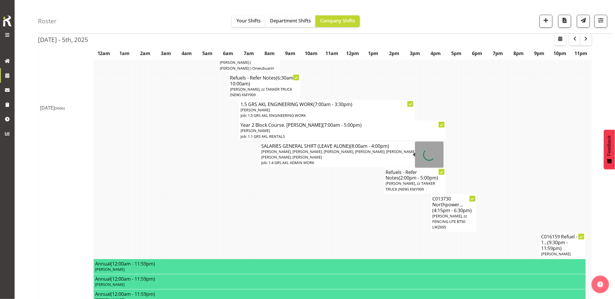
scroll to position [227, 0]
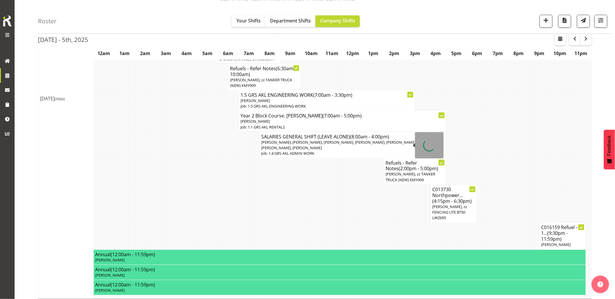
drag, startPoint x: 362, startPoint y: 202, endPoint x: 401, endPoint y: 211, distance: 39.8
click at [362, 202] on td at bounding box center [360, 204] width 5 height 38
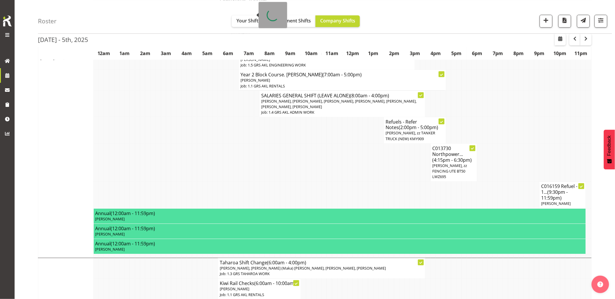
scroll to position [421, 0]
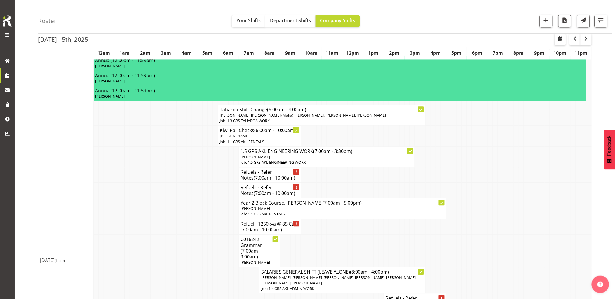
click at [194, 206] on td at bounding box center [194, 208] width 5 height 21
click at [194, 203] on td at bounding box center [194, 208] width 5 height 21
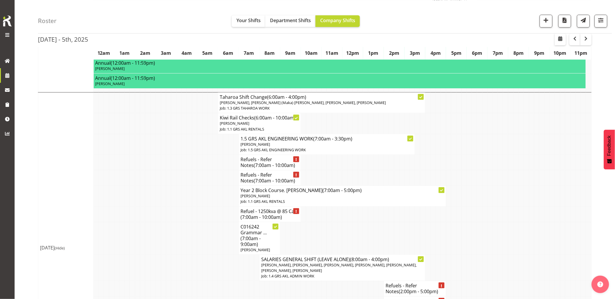
scroll to position [454, 0]
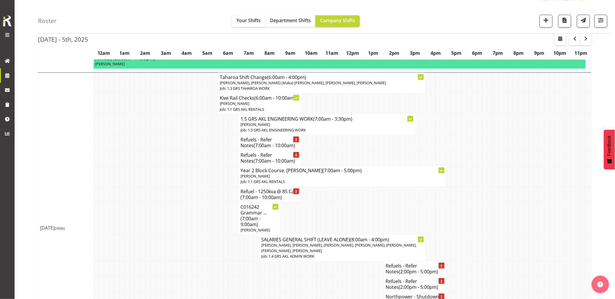
click at [189, 224] on td at bounding box center [189, 218] width 5 height 33
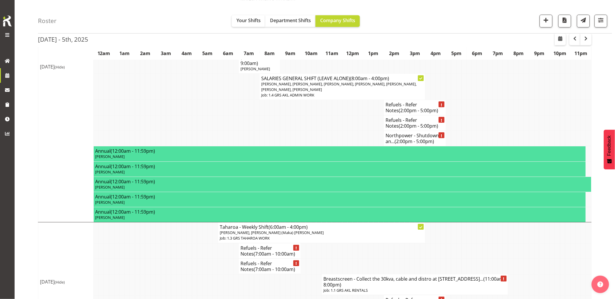
scroll to position [681, 0]
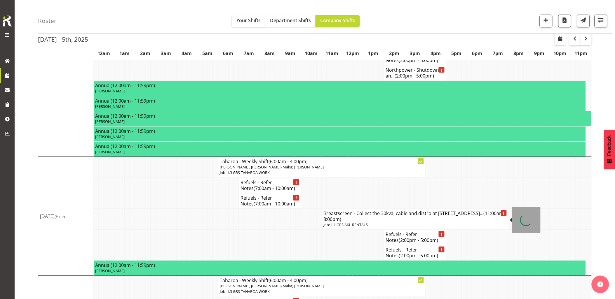
click at [344, 220] on h4 "Breastscreen - Collect the 30kva, cable and distro at 332 Quarry road, K... (11…" at bounding box center [414, 217] width 183 height 12
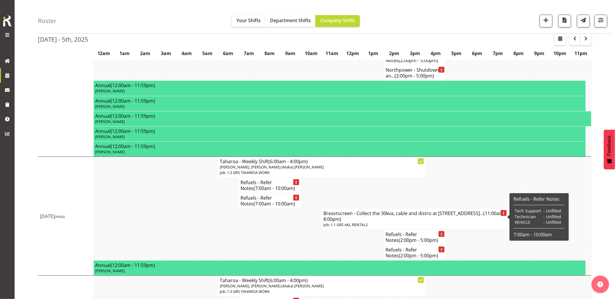
click at [361, 219] on h4 "Breastscreen - Collect the 30kva, cable and distro at 332 Quarry road, K... (11…" at bounding box center [414, 217] width 183 height 12
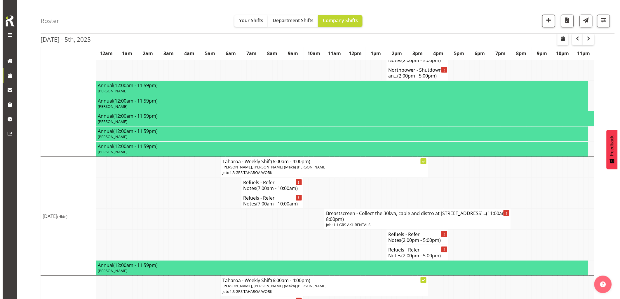
scroll to position [675, 0]
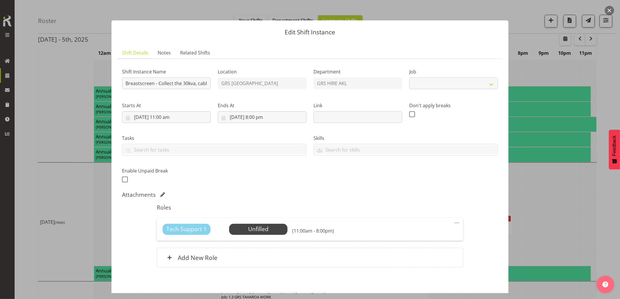
select select "9"
click at [124, 83] on input "Breastscreen - Collect the 30kva, cable and distro at 332 Quarry road, Kaitaia.…" at bounding box center [166, 84] width 89 height 12
type input "C015552Breastscreen - Collect the 30kva, cable and distro at 332 Quarry road, K…"
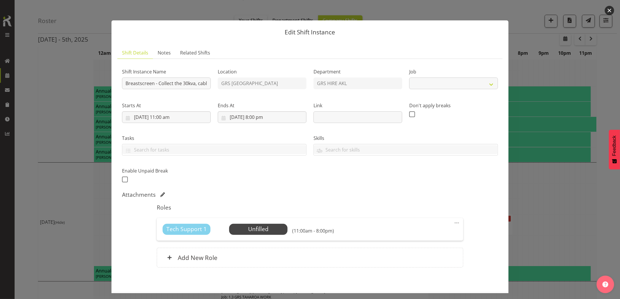
select select "9"
drag, startPoint x: 168, startPoint y: 85, endPoint x: 41, endPoint y: 83, distance: 126.9
click at [41, 83] on div "Edit Shift Instance Shift Details Notes Related Shifts Shift Instance Name Brea…" at bounding box center [310, 149] width 620 height 299
drag, startPoint x: 126, startPoint y: 82, endPoint x: 130, endPoint y: 86, distance: 5.4
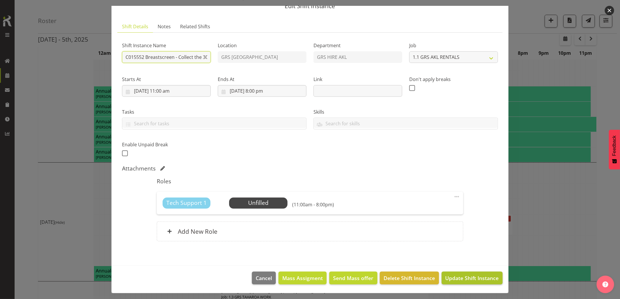
type input "C015552 Breastscreen - Collect the 30kva, cable and distro at 332 Quarry road, …"
click at [473, 279] on span "Update Shift Instance" at bounding box center [471, 278] width 53 height 8
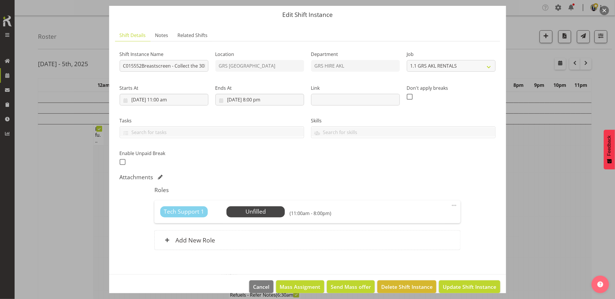
scroll to position [26, 0]
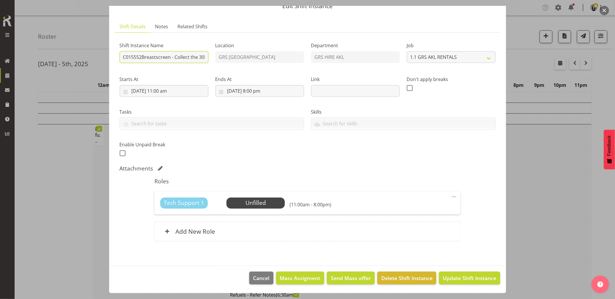
click at [141, 56] on input "C015552Breastscreen - Collect the 30kva, cable and distro at 332 Quarry road, K…" at bounding box center [164, 57] width 89 height 12
type input "C015552 Breastscreen - Collect the 30kva, cable and distro at 332 Quarry road, …"
click at [462, 275] on span "Update Shift Instance" at bounding box center [468, 278] width 53 height 8
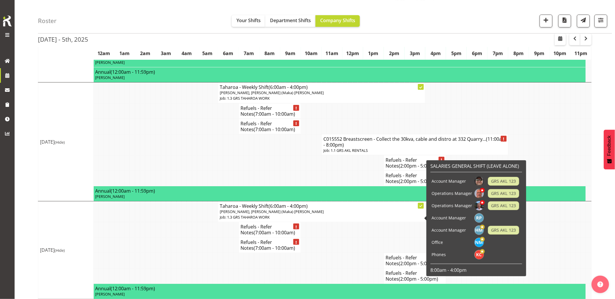
scroll to position [760, 0]
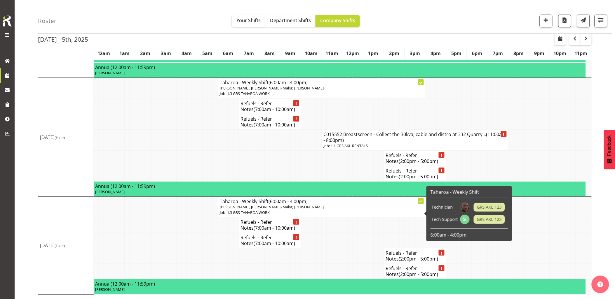
click at [342, 245] on td at bounding box center [344, 240] width 5 height 15
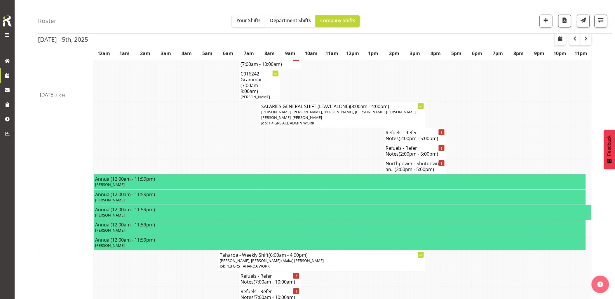
scroll to position [695, 0]
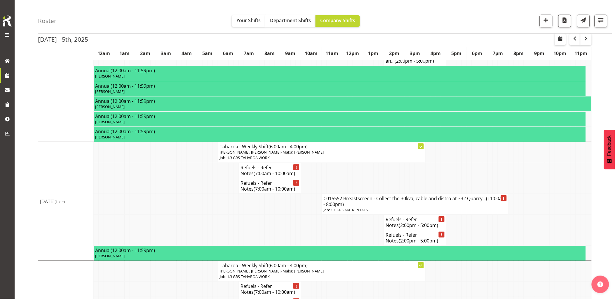
click at [204, 207] on td at bounding box center [204, 204] width 5 height 21
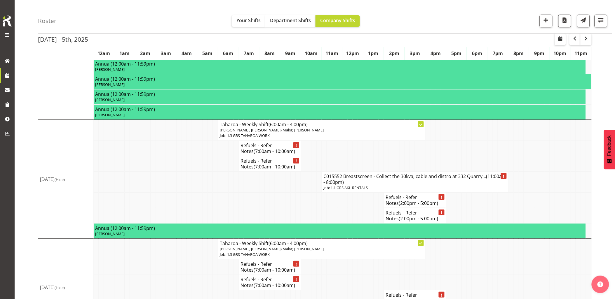
scroll to position [728, 0]
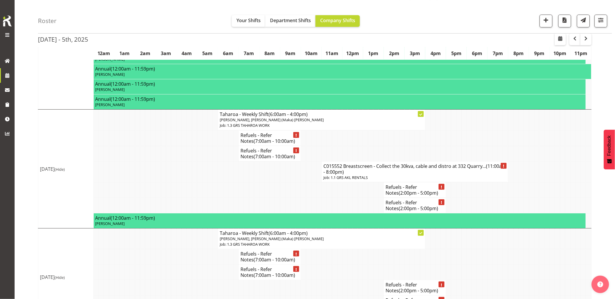
click at [217, 193] on td at bounding box center [215, 189] width 5 height 15
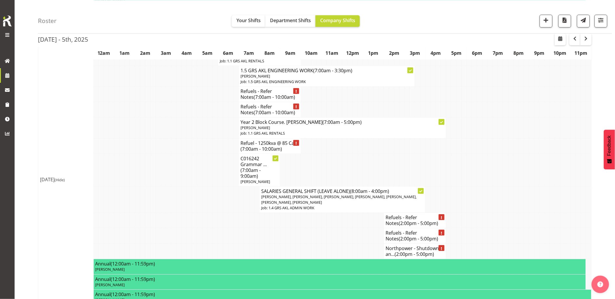
scroll to position [436, 0]
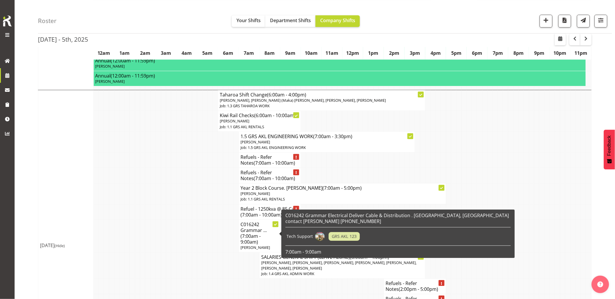
click at [174, 230] on td at bounding box center [173, 236] width 5 height 33
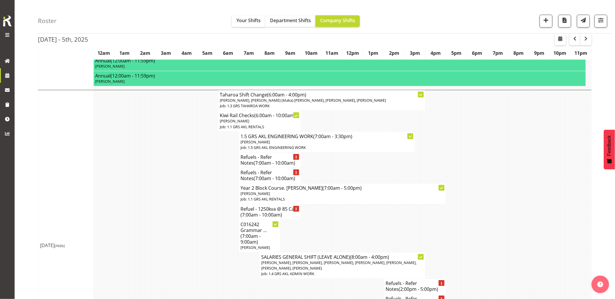
click at [186, 235] on td at bounding box center [183, 236] width 5 height 33
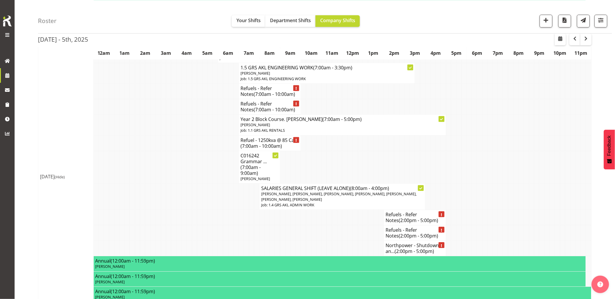
scroll to position [468, 0]
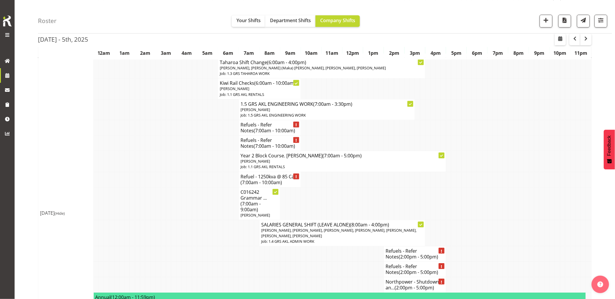
click at [177, 145] on td at bounding box center [178, 143] width 5 height 15
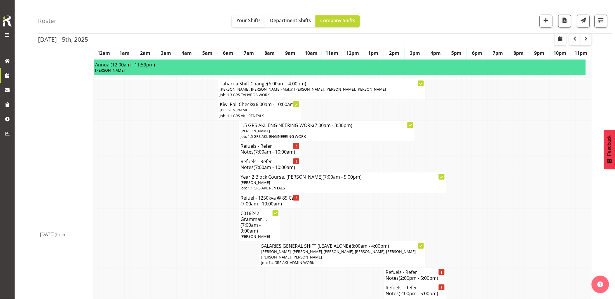
scroll to position [436, 0]
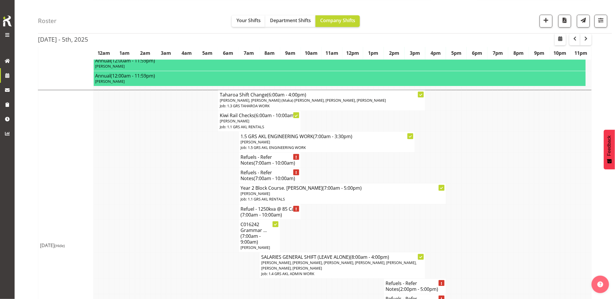
click at [179, 152] on td at bounding box center [178, 142] width 5 height 21
click at [545, 21] on span "button" at bounding box center [546, 20] width 8 height 8
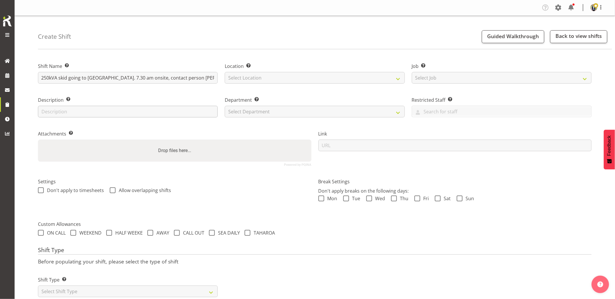
scroll to position [0, 90]
type input "C016277 Watercare - Deliver and liven a 250kVA skid going to Waiuku. 7.30 am on…"
drag, startPoint x: 276, startPoint y: 73, endPoint x: 276, endPoint y: 77, distance: 4.1
click at [276, 73] on select "Select Location GRS Auckland GRS Hastings GRS Tauranga" at bounding box center [315, 78] width 180 height 12
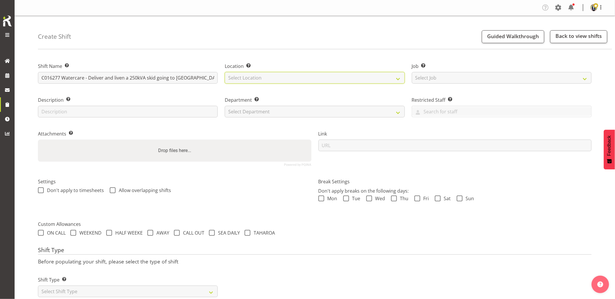
select select "28"
click at [225, 72] on select "Select Location GRS Auckland GRS Hastings GRS Tauranga" at bounding box center [315, 78] width 180 height 12
click at [463, 79] on select "Select Job Create new job 1.1 GRS AKL RENTALS 1.1 GRS AKL RENTALS AC 1.1 GRS AK…" at bounding box center [502, 78] width 180 height 12
select select "7504"
click at [412, 72] on select "Select Job Create new job 1.1 GRS AKL RENTALS 1.1 GRS AKL RENTALS AC 1.1 GRS AK…" at bounding box center [502, 78] width 180 height 12
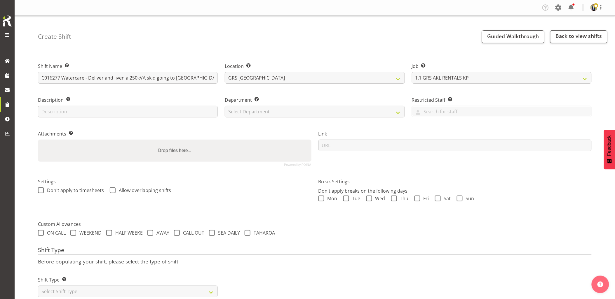
click at [258, 105] on div "Department Set the department that the shift relates to. Select Department GRS …" at bounding box center [315, 107] width 180 height 21
click at [257, 109] on select "Select Department GRS HIRE AKL GRS HIRE AKL GRS HIRE TGA GRS HIRE HST GRS SALES…" at bounding box center [315, 112] width 180 height 12
select select "20"
click at [225, 106] on select "Select Department GRS HIRE AKL GRS HIRE AKL GRS HIRE TGA GRS HIRE HST GRS SALES…" at bounding box center [315, 112] width 180 height 12
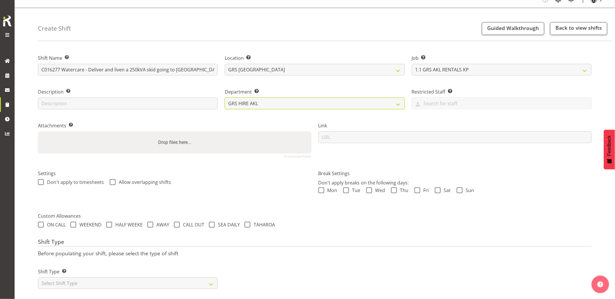
scroll to position [17, 0]
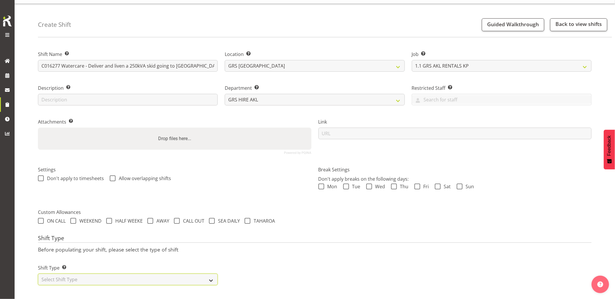
click at [129, 274] on select "Select Shift Type One Off Shift Recurring Shift Rotating Shift" at bounding box center [128, 280] width 180 height 12
select select "one_off"
click at [38, 274] on select "Select Shift Type One Off Shift Recurring Shift Rotating Shift" at bounding box center [128, 280] width 180 height 12
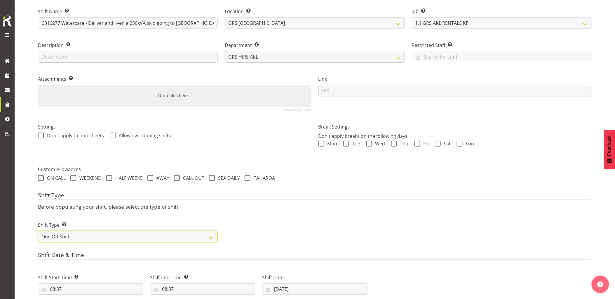
scroll to position [114, 0]
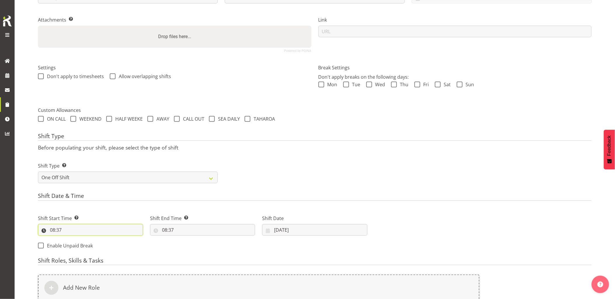
click at [91, 230] on input "08:37" at bounding box center [90, 230] width 105 height 12
click at [77, 246] on select "00 01 02 03 04 05 06 07 08 09 10 11 12 13 14 15 16 17 18 19 20 21 22 23" at bounding box center [77, 245] width 13 height 12
select select "6"
click at [71, 239] on select "00 01 02 03 04 05 06 07 08 09 10 11 12 13 14 15 16 17 18 19 20 21 22 23" at bounding box center [77, 245] width 13 height 12
type input "06:37"
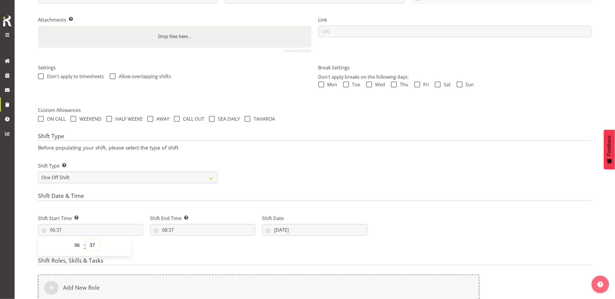
click at [91, 246] on select "00 01 02 03 04 05 06 07 08 09 10 11 12 13 14 15 16 17 18 19 20 21 22 23 24 25 2…" at bounding box center [92, 245] width 13 height 12
select select "30"
click at [86, 239] on select "00 01 02 03 04 05 06 07 08 09 10 11 12 13 14 15 16 17 18 19 20 21 22 23 24 25 2…" at bounding box center [92, 245] width 13 height 12
type input "06:30"
click at [190, 230] on input "08:37" at bounding box center [202, 230] width 105 height 12
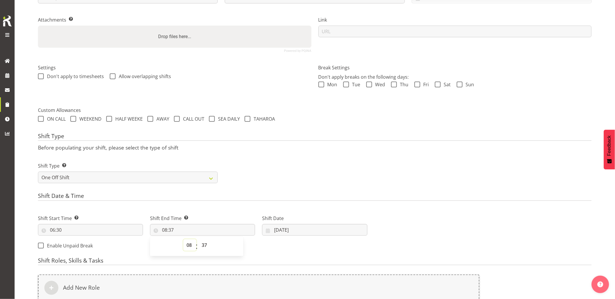
click at [188, 243] on select "00 01 02 03 04 05 06 07 08 09 10 11 12 13 14 15 16 17 18 19 20 21 22 23" at bounding box center [189, 245] width 13 height 12
click at [183, 239] on select "00 01 02 03 04 05 06 07 08 09 10 11 12 13 14 15 16 17 18 19 20 21 22 23" at bounding box center [189, 245] width 13 height 12
click at [203, 245] on select "00 01 02 03 04 05 06 07 08 09 10 11 12 13 14 15 16 17 18 19 20 21 22 23 24 25 2…" at bounding box center [204, 245] width 13 height 12
select select "30"
click at [198, 239] on select "00 01 02 03 04 05 06 07 08 09 10 11 12 13 14 15 16 17 18 19 20 21 22 23 24 25 2…" at bounding box center [204, 245] width 13 height 12
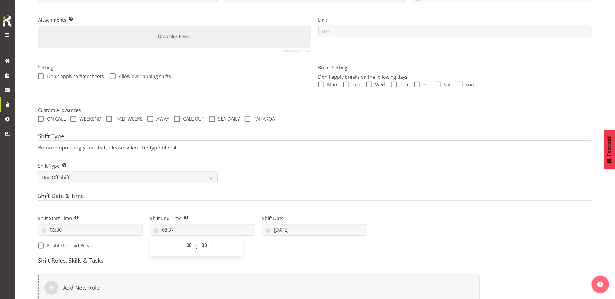
type input "08:30"
click at [271, 188] on form "Shift Name Enter a name for the shift (e.g. Day Shift). C016277 Watercare - Del…" at bounding box center [314, 160] width 553 height 440
click at [298, 231] on input "[DATE]" at bounding box center [314, 230] width 105 height 12
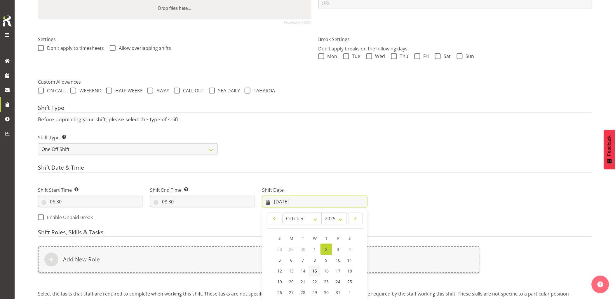
scroll to position [179, 0]
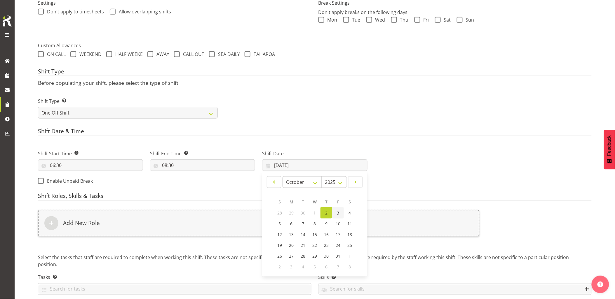
click at [340, 214] on link "3" at bounding box center [338, 212] width 12 height 11
type input "[DATE]"
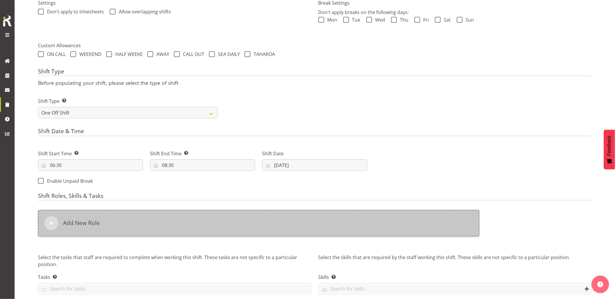
click at [336, 221] on div "Add New Role" at bounding box center [258, 223] width 441 height 27
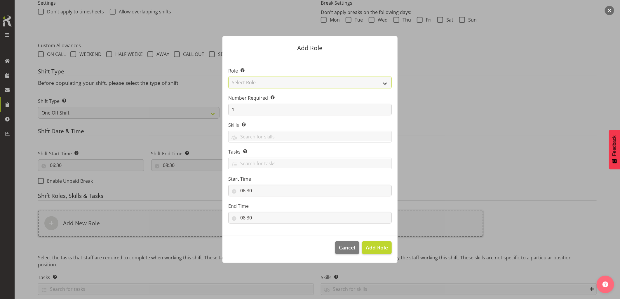
click at [265, 84] on select "Select Role Account Manager Electrician Engineering GM HSEQ manager MECH Mechan…" at bounding box center [309, 83] width 163 height 12
select select "20"
click at [228, 77] on select "Select Role Account Manager Electrician Engineering GM HSEQ manager MECH Mechan…" at bounding box center [309, 83] width 163 height 12
click at [376, 249] on span "Add Role" at bounding box center [376, 247] width 22 height 7
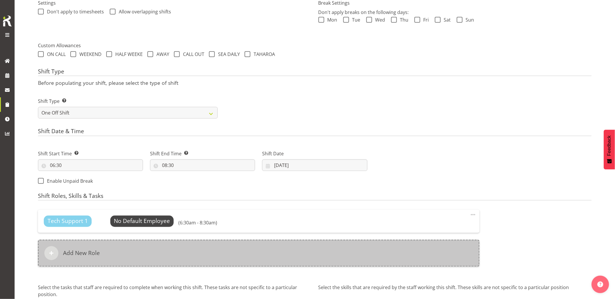
click at [314, 250] on div "Add New Role" at bounding box center [258, 253] width 441 height 27
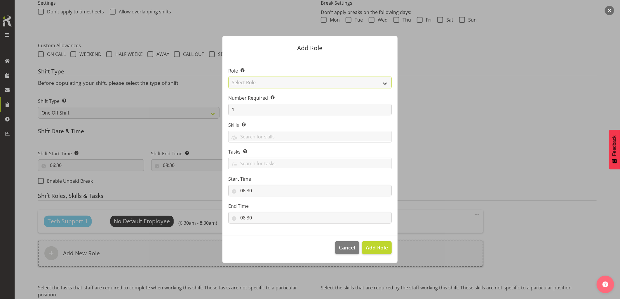
click at [260, 83] on select "Select Role Account Manager Electrician Engineering GM HSEQ manager MECH Mechan…" at bounding box center [309, 83] width 163 height 12
select select "27"
click at [228, 77] on select "Select Role Account Manager Electrician Engineering GM HSEQ manager MECH Mechan…" at bounding box center [309, 83] width 163 height 12
click at [380, 245] on span "Add Role" at bounding box center [376, 247] width 22 height 7
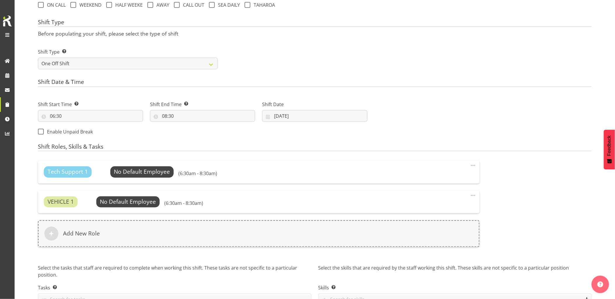
scroll to position [263, 0]
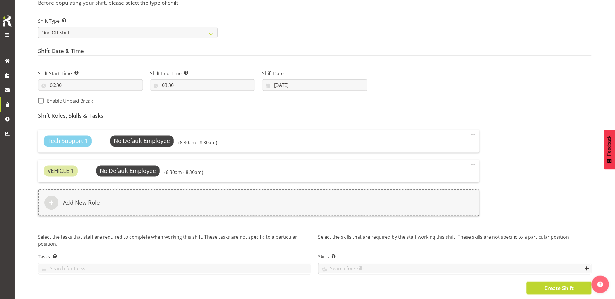
click at [545, 285] on span "Create Shift" at bounding box center [558, 289] width 29 height 8
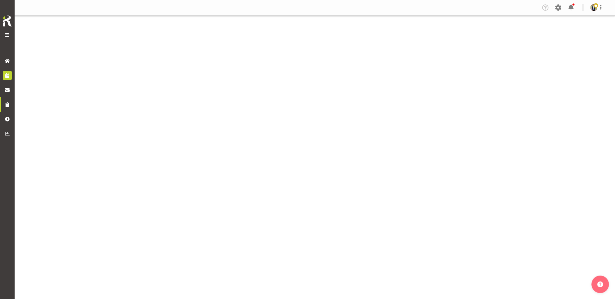
click at [4, 76] on span at bounding box center [7, 75] width 9 height 9
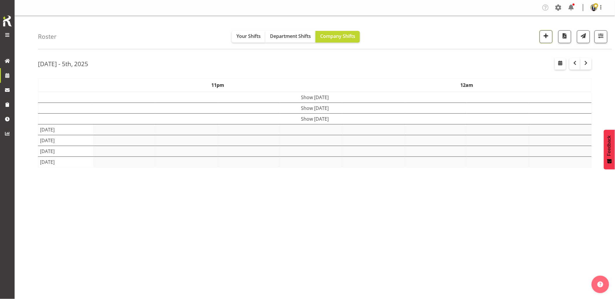
click at [549, 34] on span "button" at bounding box center [546, 36] width 8 height 8
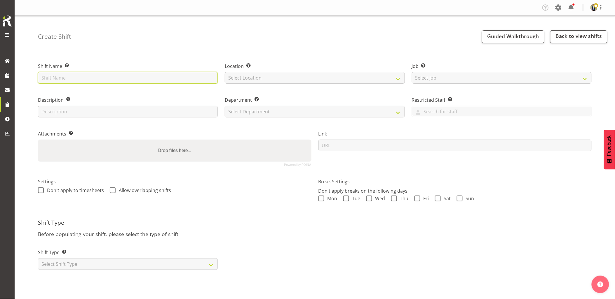
click at [142, 80] on input "text" at bounding box center [128, 78] width 180 height 12
paste input "C016277"
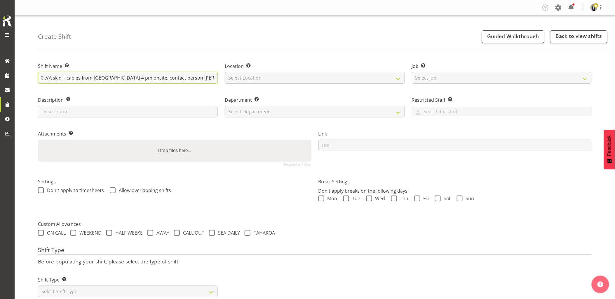
scroll to position [0, 78]
type input "C016277 Watercare - Collect the 250kVA skid + cables from [GEOGRAPHIC_DATA] 4 p…"
click at [262, 79] on select "Select Location [GEOGRAPHIC_DATA] [GEOGRAPHIC_DATA] GRS [GEOGRAPHIC_DATA] [GEOG…" at bounding box center [315, 78] width 180 height 12
select select "28"
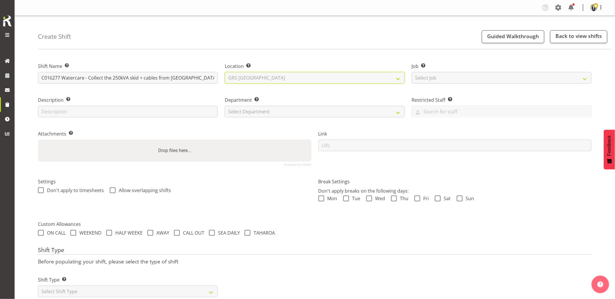
click at [225, 72] on select "Select Location [GEOGRAPHIC_DATA] [GEOGRAPHIC_DATA] GRS [GEOGRAPHIC_DATA] [GEOG…" at bounding box center [315, 78] width 180 height 12
click at [452, 83] on select "Select Job Create new job 1.1 GRS AKL RENTALS 1.1 GRS AKL RENTALS AC 1.1 GRS AK…" at bounding box center [502, 78] width 180 height 12
select select "7504"
click at [412, 72] on select "Select Job Create new job 1.1 GRS AKL RENTALS 1.1 GRS AKL RENTALS AC 1.1 GRS AK…" at bounding box center [502, 78] width 180 height 12
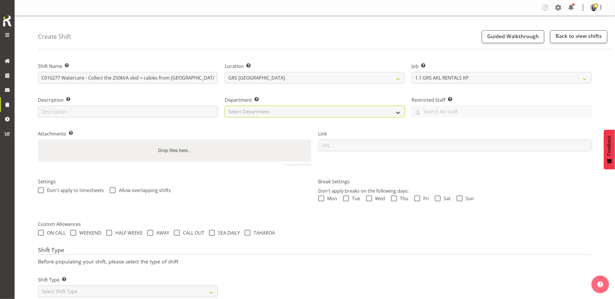
click at [258, 117] on select "Select Department GRS HIRE AKL GRS HIRE AKL GRS HIRE TGA GRS HIRE HST GRS SALES…" at bounding box center [315, 112] width 180 height 12
select select "20"
click at [225, 106] on select "Select Department GRS HIRE AKL GRS HIRE AKL GRS HIRE TGA GRS HIRE HST GRS SALES…" at bounding box center [315, 112] width 180 height 12
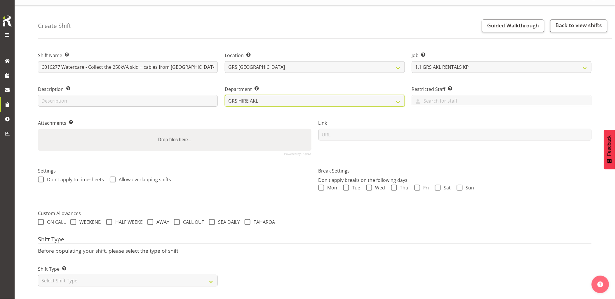
scroll to position [17, 0]
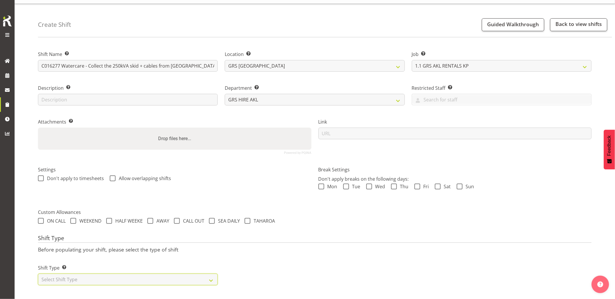
drag, startPoint x: 118, startPoint y: 274, endPoint x: 92, endPoint y: 268, distance: 26.4
click at [118, 274] on select "Select Shift Type One Off Shift Recurring Shift Rotating Shift" at bounding box center [128, 280] width 180 height 12
select select "one_off"
click at [38, 274] on select "Select Shift Type One Off Shift Recurring Shift Rotating Shift" at bounding box center [128, 280] width 180 height 12
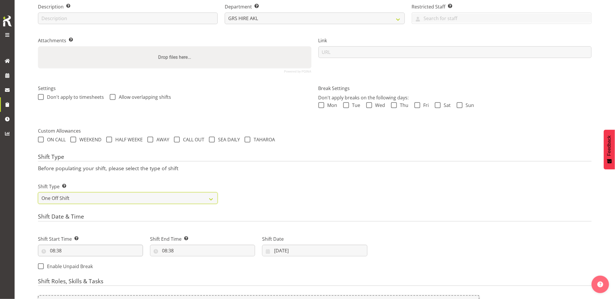
scroll to position [114, 0]
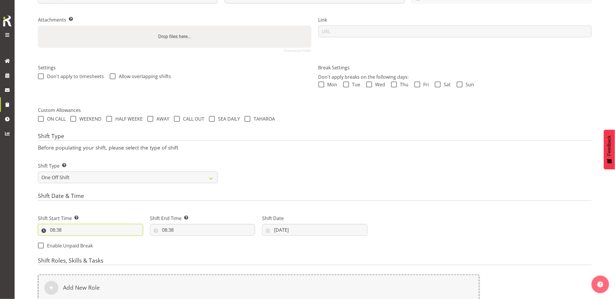
click at [95, 232] on input "08:38" at bounding box center [90, 230] width 105 height 12
click at [74, 246] on select "00 01 02 03 04 05 06 07 08 09 10 11 12 13 14 15 16 17 18 19 20 21 22 23" at bounding box center [77, 245] width 13 height 12
select select "15"
click at [71, 239] on select "00 01 02 03 04 05 06 07 08 09 10 11 12 13 14 15 16 17 18 19 20 21 22 23" at bounding box center [77, 245] width 13 height 12
type input "15:38"
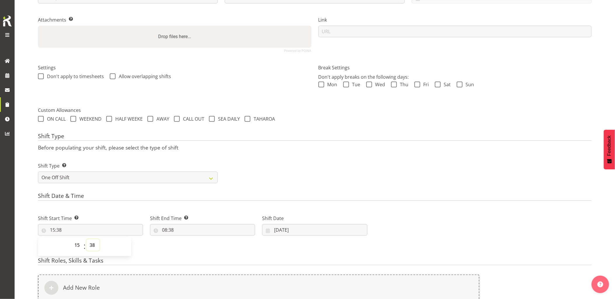
drag, startPoint x: 91, startPoint y: 244, endPoint x: 100, endPoint y: 239, distance: 10.0
click at [91, 244] on select "00 01 02 03 04 05 06 07 08 09 10 11 12 13 14 15 16 17 18 19 20 21 22 23 24 25 2…" at bounding box center [92, 245] width 13 height 12
select select "0"
click at [86, 239] on select "00 01 02 03 04 05 06 07 08 09 10 11 12 13 14 15 16 17 18 19 20 21 22 23 24 25 2…" at bounding box center [92, 245] width 13 height 12
type input "15:00"
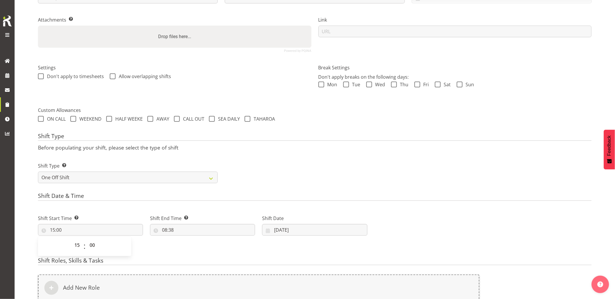
click at [199, 223] on div "Shift End Time Set the time of the day you wish this shift to finish 08:38 00 0…" at bounding box center [202, 225] width 105 height 21
click at [207, 228] on input "08:38" at bounding box center [202, 230] width 105 height 12
click at [192, 243] on select "00 01 02 03 04 05 06 07 08 09 10 11 12 13 14 15 16 17 18 19 20 21 22 23" at bounding box center [189, 245] width 13 height 12
select select "17"
click at [183, 239] on select "00 01 02 03 04 05 06 07 08 09 10 11 12 13 14 15 16 17 18 19 20 21 22 23" at bounding box center [189, 245] width 13 height 12
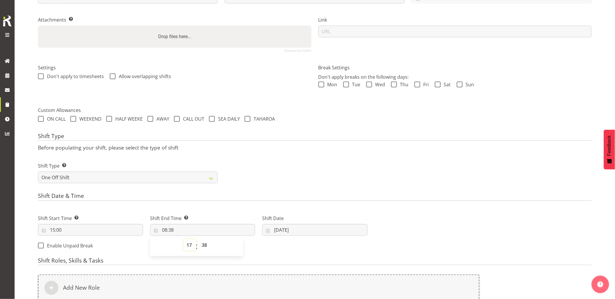
type input "17:38"
drag, startPoint x: 206, startPoint y: 249, endPoint x: 201, endPoint y: 240, distance: 10.2
click at [205, 248] on select "00 01 02 03 04 05 06 07 08 09 10 11 12 13 14 15 16 17 18 19 20 21 22 23 24 25 2…" at bounding box center [204, 245] width 13 height 12
select select "0"
click at [198, 239] on select "00 01 02 03 04 05 06 07 08 09 10 11 12 13 14 15 16 17 18 19 20 21 22 23 24 25 2…" at bounding box center [204, 245] width 13 height 12
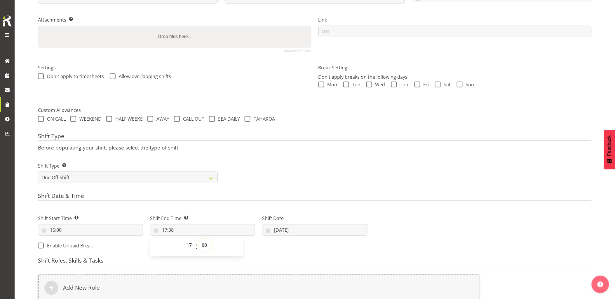
type input "17:00"
click at [332, 156] on div "Shift Type Shift Types: One Off – Select this if you would like a single shift …" at bounding box center [314, 170] width 560 height 33
click at [305, 233] on input "[DATE]" at bounding box center [314, 230] width 105 height 12
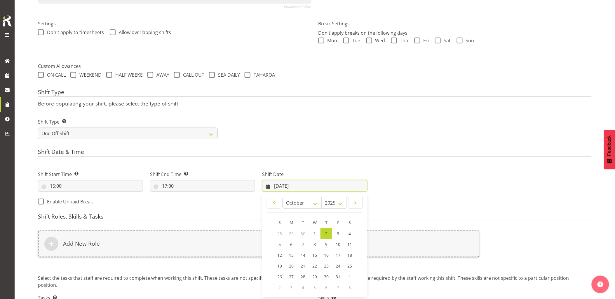
scroll to position [204, 0]
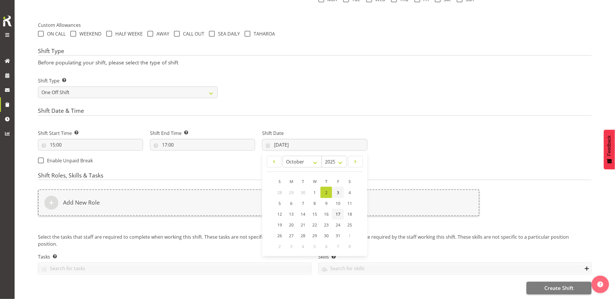
drag, startPoint x: 338, startPoint y: 188, endPoint x: 340, endPoint y: 205, distance: 17.9
click at [338, 190] on span "3" at bounding box center [338, 193] width 2 height 6
type input "[DATE]"
click at [340, 205] on form "Shift Name Enter a name for the shift (e.g. Day Shift). C016277 Watercare - Col…" at bounding box center [314, 75] width 553 height 440
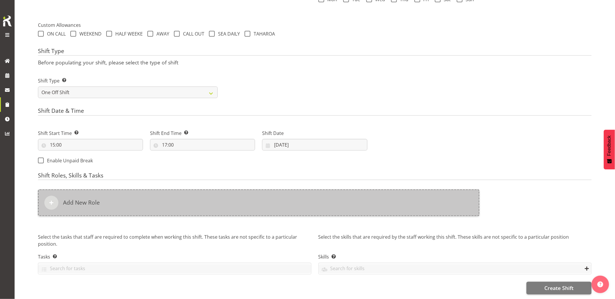
click at [265, 200] on div "Add New Role" at bounding box center [258, 203] width 441 height 27
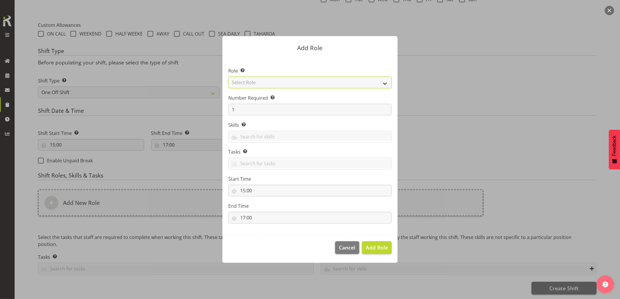
click at [256, 85] on select "Select Role Account Manager Electrician Engineering GM HSEQ manager MECH Mechan…" at bounding box center [309, 83] width 163 height 12
select select "20"
click at [228, 77] on select "Select Role Account Manager Electrician Engineering GM HSEQ manager MECH Mechan…" at bounding box center [309, 83] width 163 height 12
click at [379, 251] on span "Add Role" at bounding box center [376, 247] width 22 height 7
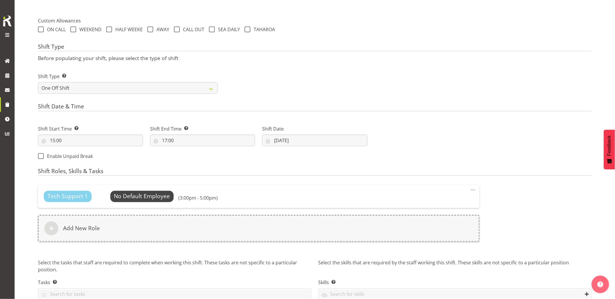
click at [361, 249] on div "Tech Support 1 No Default Employee Select Employee (3:00pm - 5:00pm) Edit Delet…" at bounding box center [258, 217] width 448 height 71
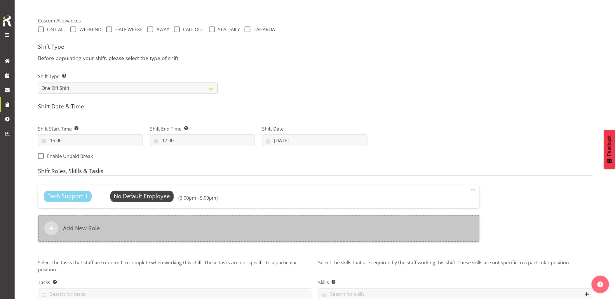
click at [358, 230] on div "Add New Role" at bounding box center [258, 228] width 441 height 27
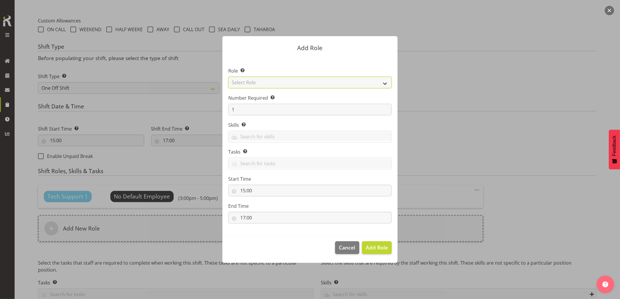
click at [257, 83] on select "Select Role Account Manager Electrician Engineering GM HSEQ manager MECH Mechan…" at bounding box center [309, 83] width 163 height 12
select select "27"
click at [228, 77] on select "Select Role Account Manager Electrician Engineering GM HSEQ manager MECH Mechan…" at bounding box center [309, 83] width 163 height 12
click at [374, 249] on span "Add Role" at bounding box center [376, 247] width 22 height 7
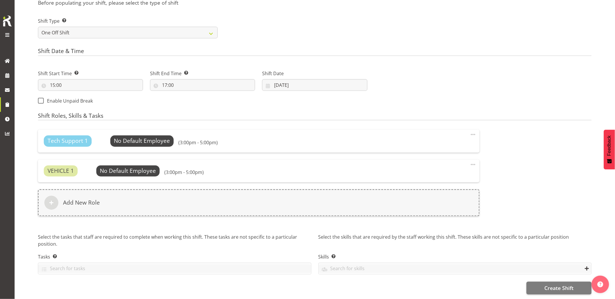
scroll to position [263, 0]
click at [545, 285] on span "Create Shift" at bounding box center [558, 289] width 29 height 8
